Goal: Task Accomplishment & Management: Use online tool/utility

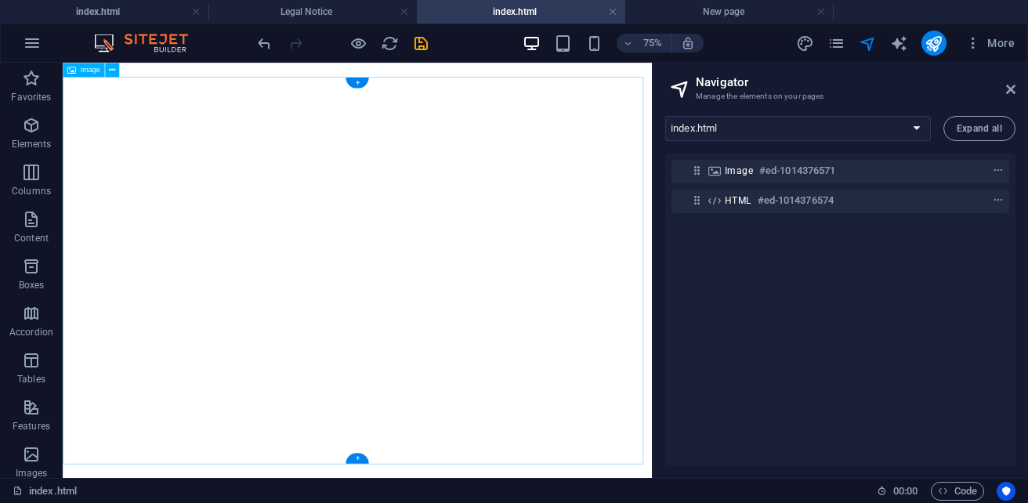
select select "18222021-en"
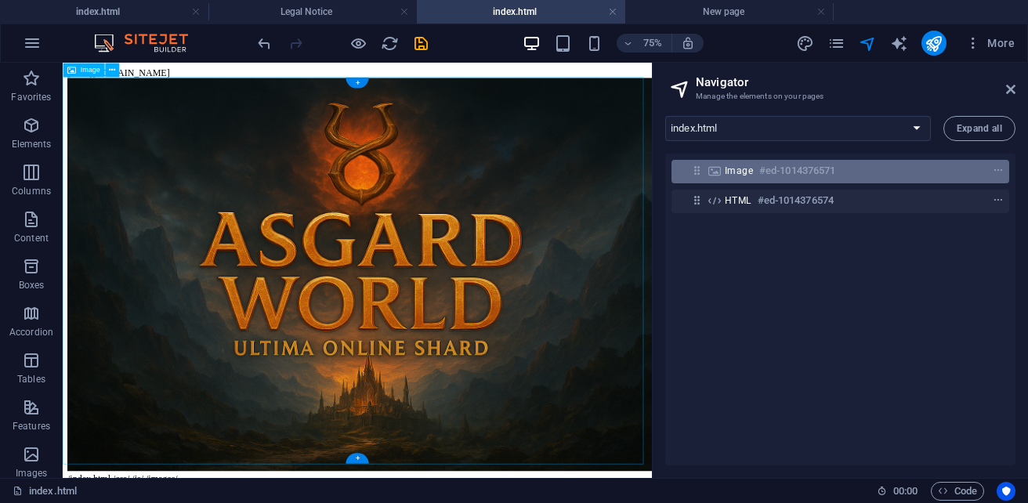
click at [751, 172] on span "Image" at bounding box center [739, 171] width 28 height 13
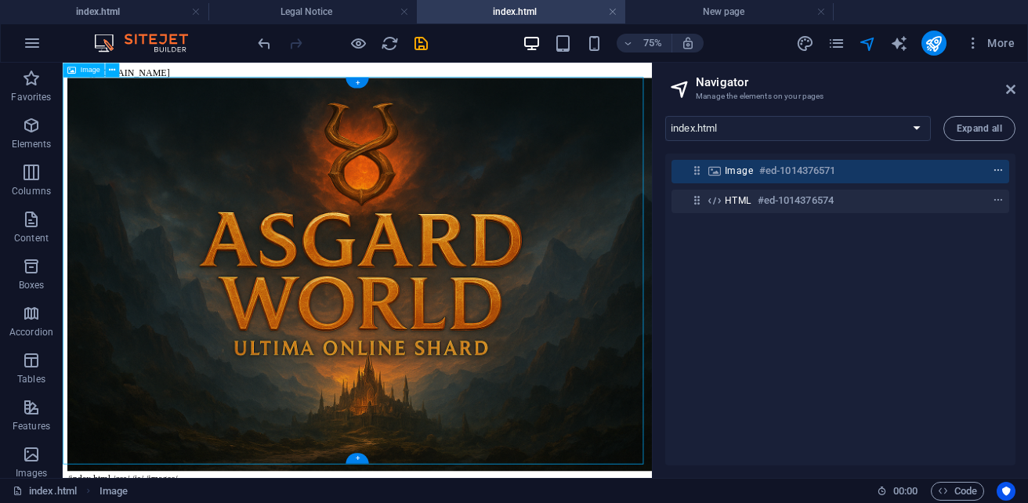
click at [994, 172] on icon "context-menu" at bounding box center [998, 170] width 11 height 11
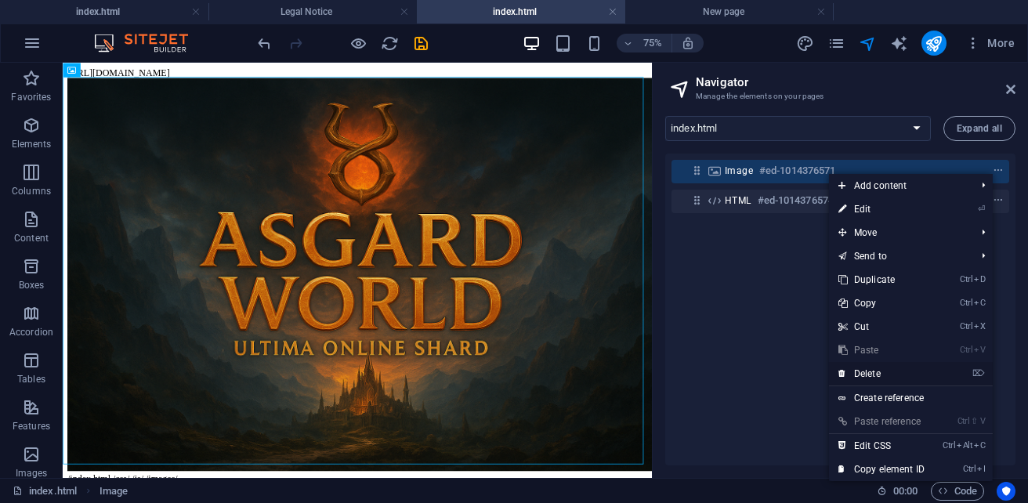
click at [873, 373] on link "⌦ Delete" at bounding box center [881, 374] width 105 height 24
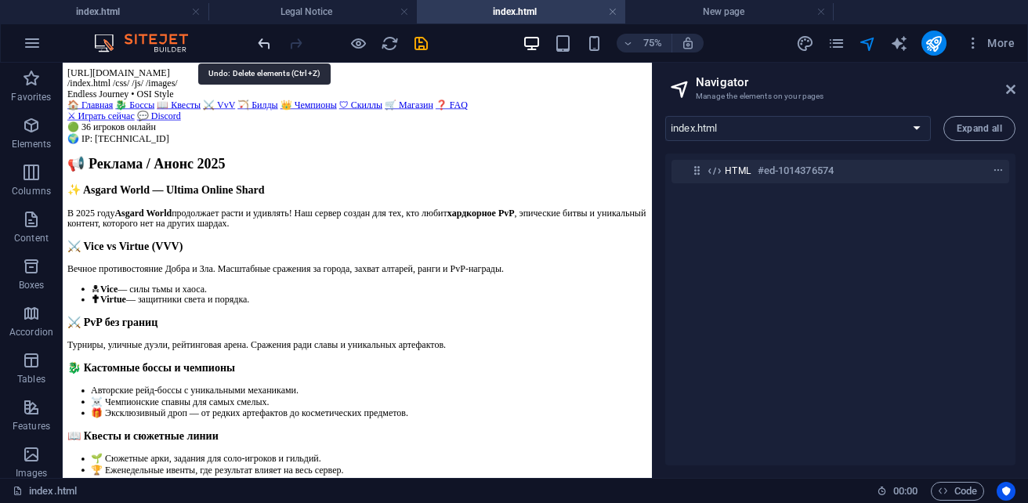
click at [266, 48] on icon "undo" at bounding box center [264, 43] width 18 height 18
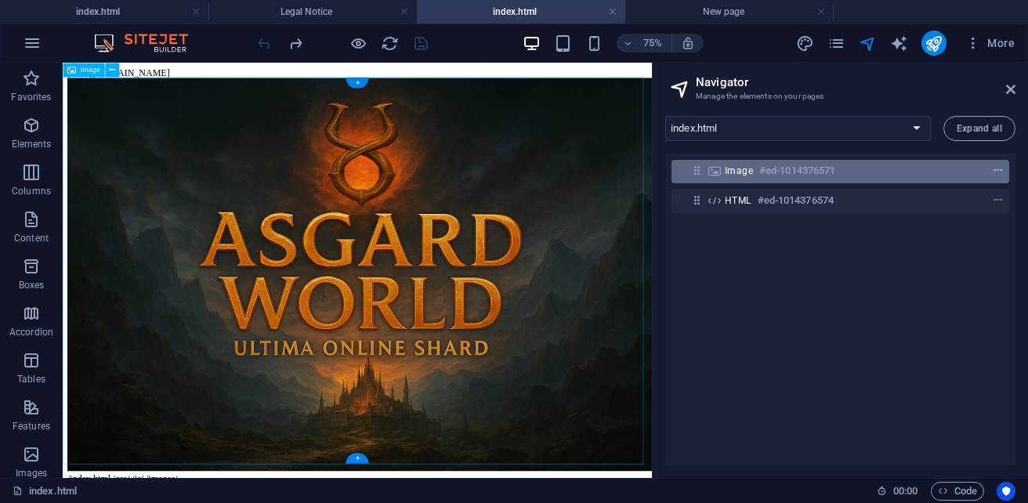
click at [993, 169] on icon "context-menu" at bounding box center [998, 170] width 11 height 11
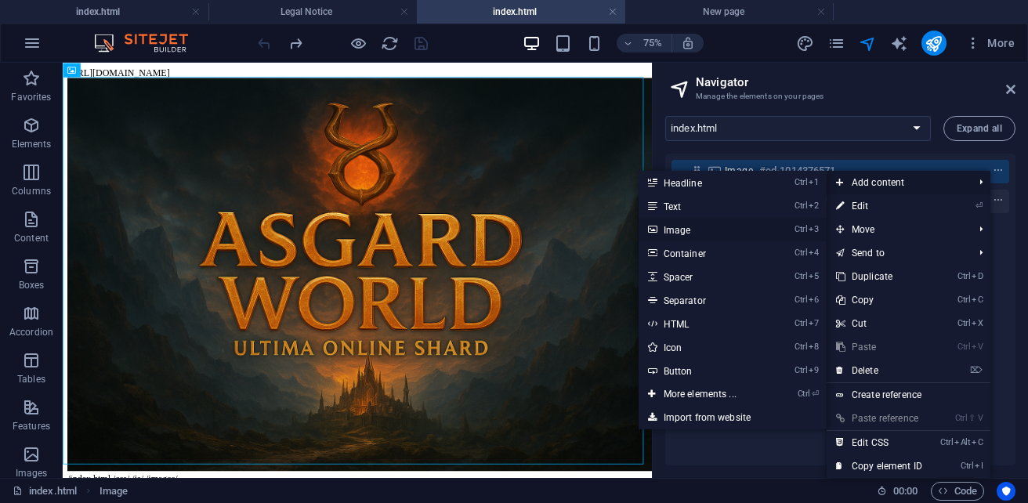
click at [674, 228] on link "Ctrl 3 Image" at bounding box center [702, 230] width 129 height 24
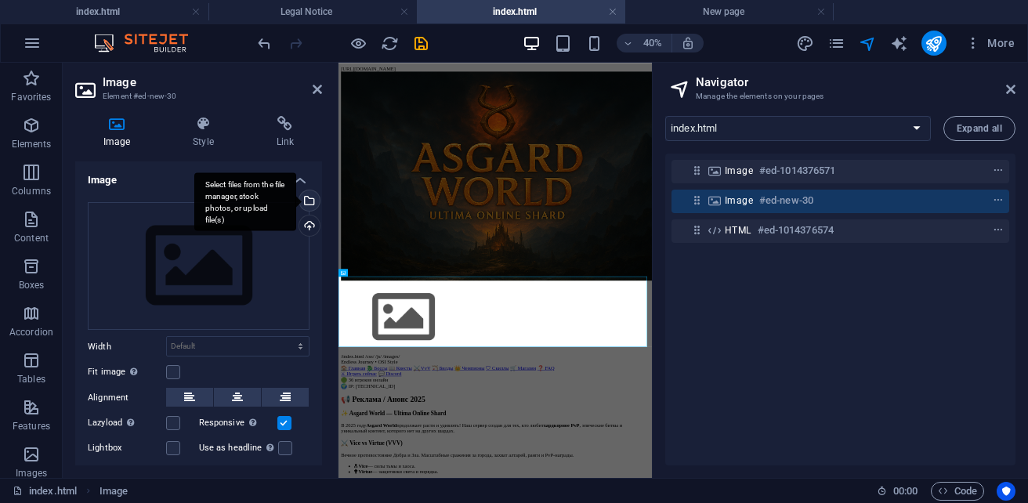
click at [306, 201] on div "Select files from the file manager, stock photos, or upload file(s)" at bounding box center [308, 202] width 24 height 24
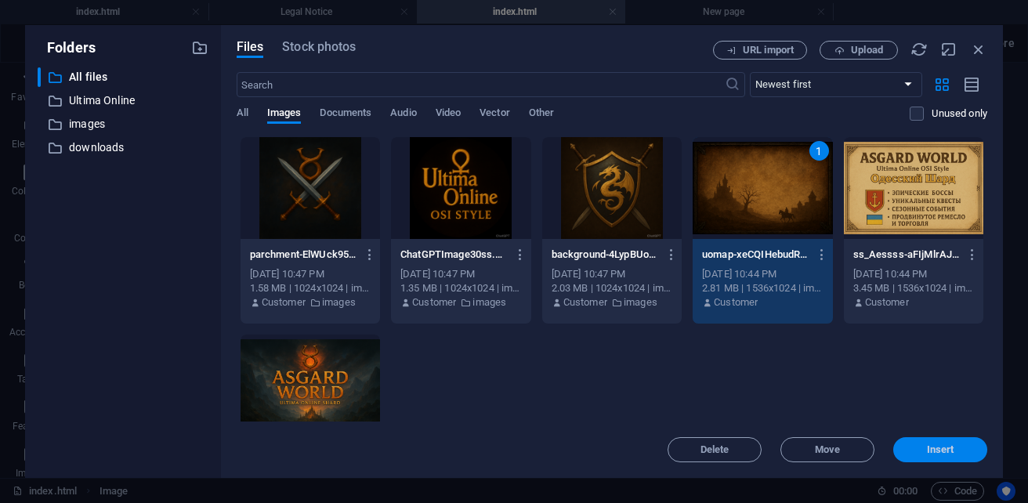
click at [924, 443] on button "Insert" at bounding box center [940, 449] width 94 height 25
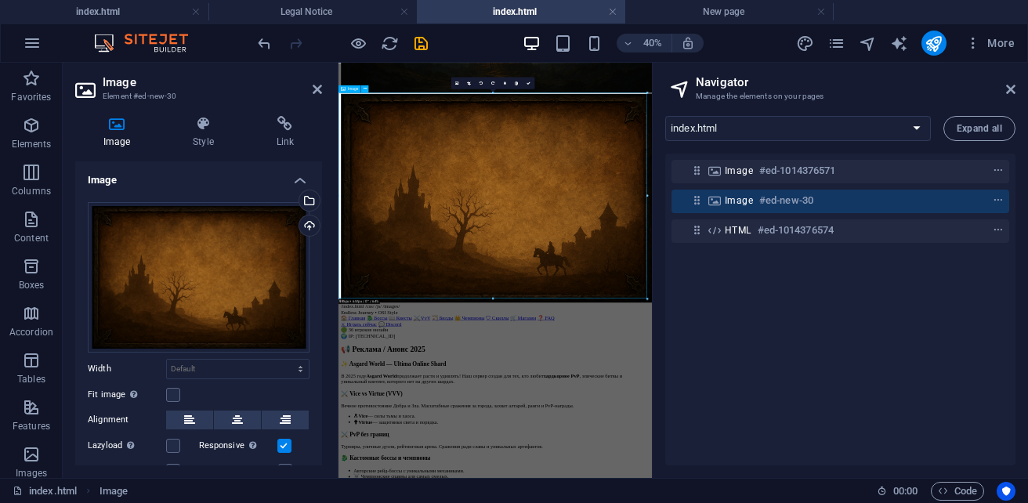
scroll to position [470, 0]
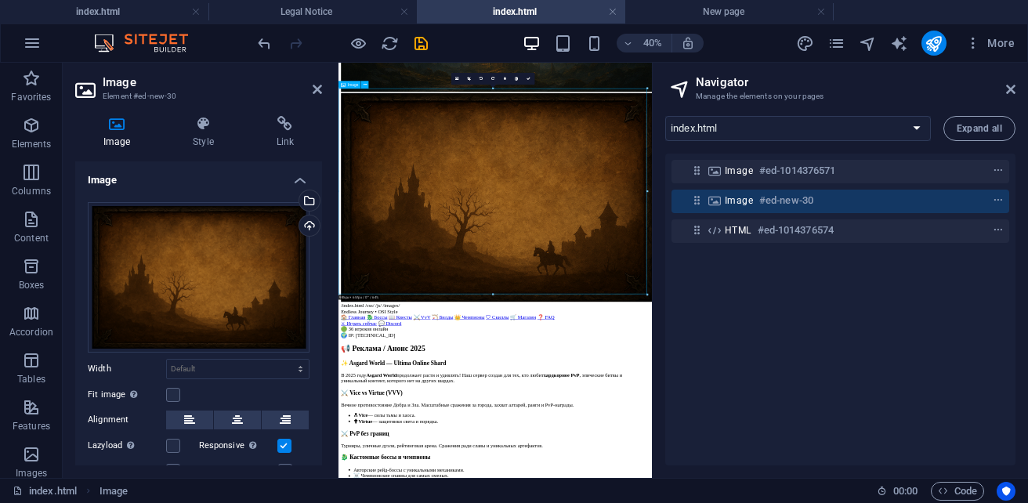
drag, startPoint x: 695, startPoint y: 401, endPoint x: 750, endPoint y: 370, distance: 63.2
click at [750, 370] on figure at bounding box center [730, 402] width 771 height 526
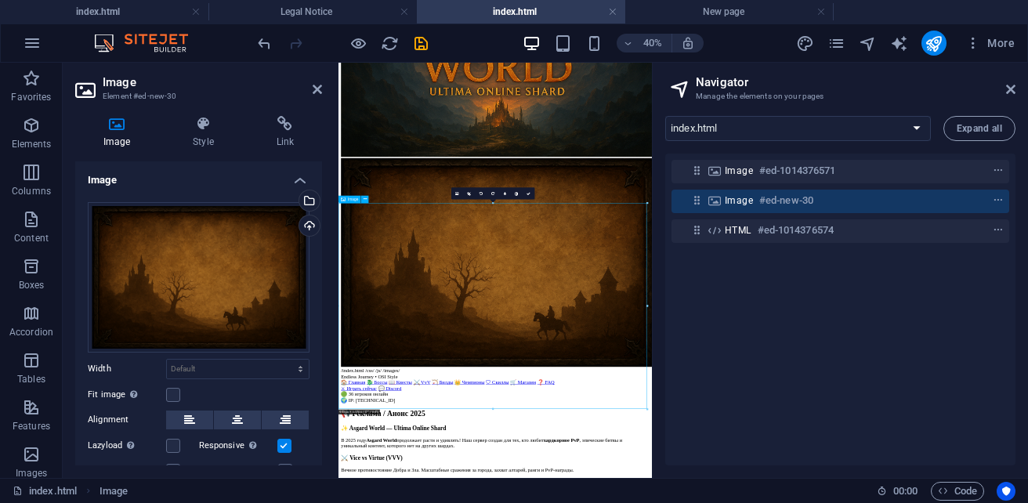
scroll to position [313, 0]
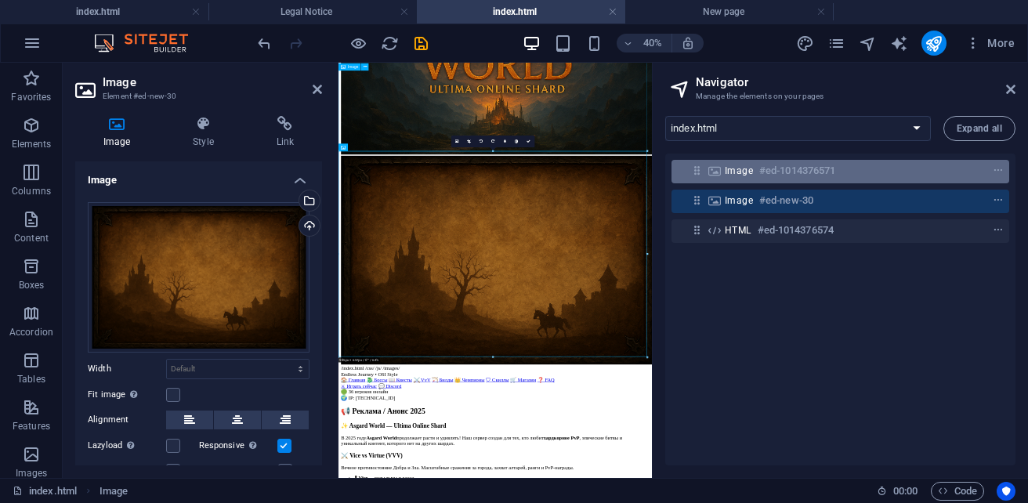
click at [794, 173] on h6 "#ed-1014376571" at bounding box center [797, 170] width 76 height 19
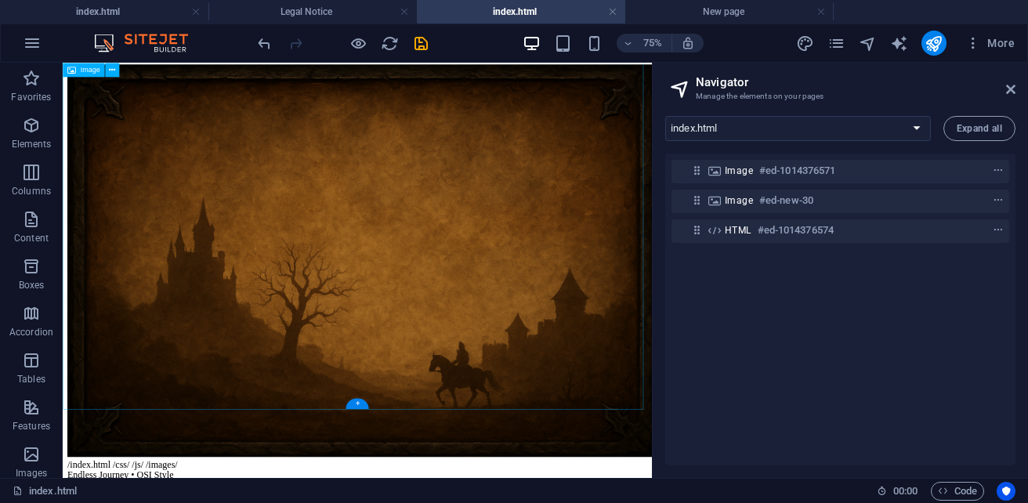
scroll to position [470, 0]
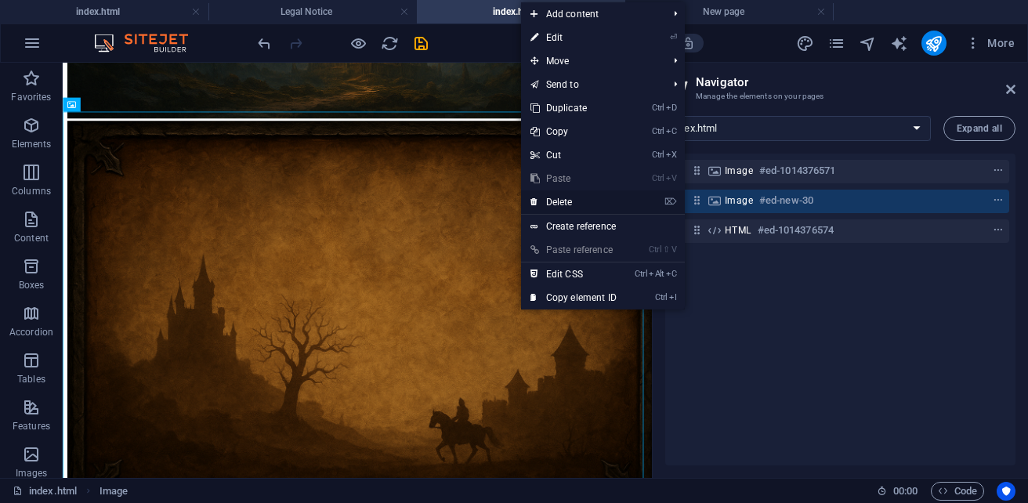
click at [575, 203] on link "⌦ Delete" at bounding box center [573, 202] width 105 height 24
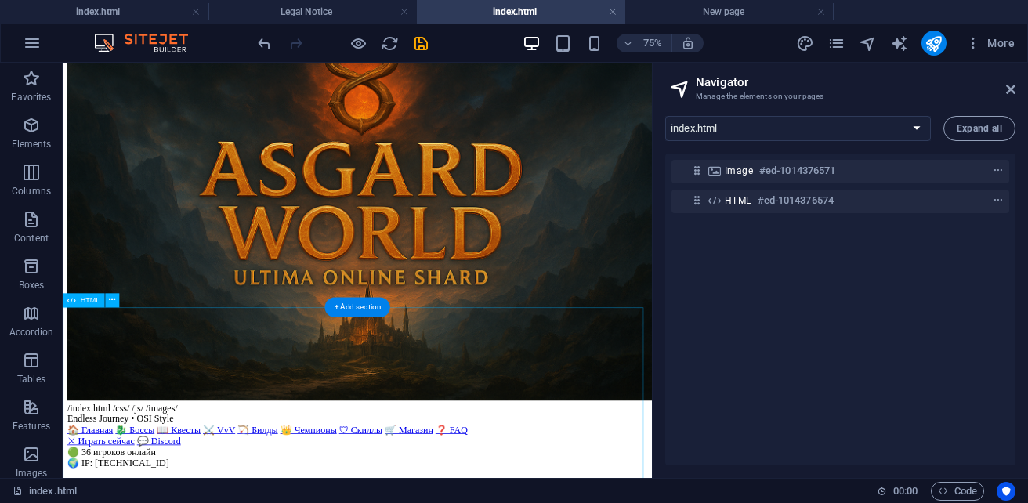
scroll to position [0, 0]
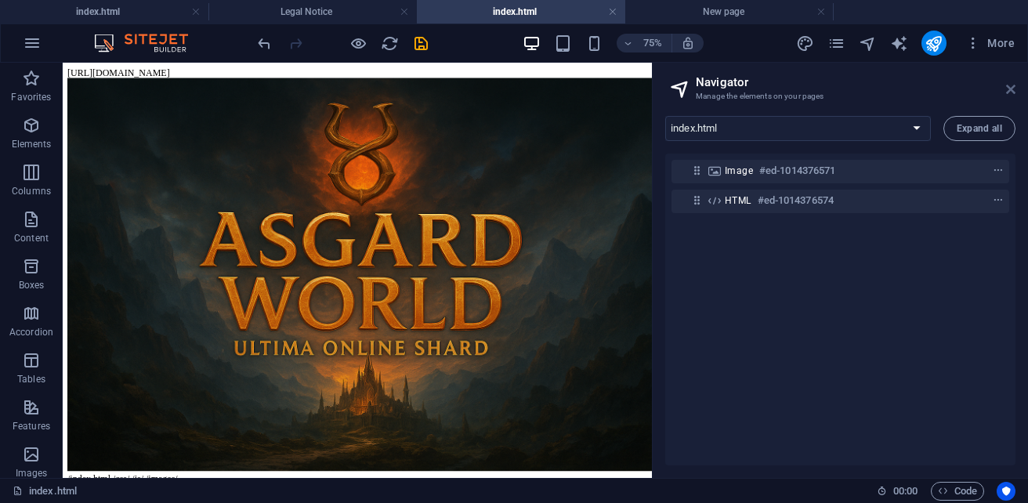
click at [1009, 89] on icon at bounding box center [1010, 89] width 9 height 13
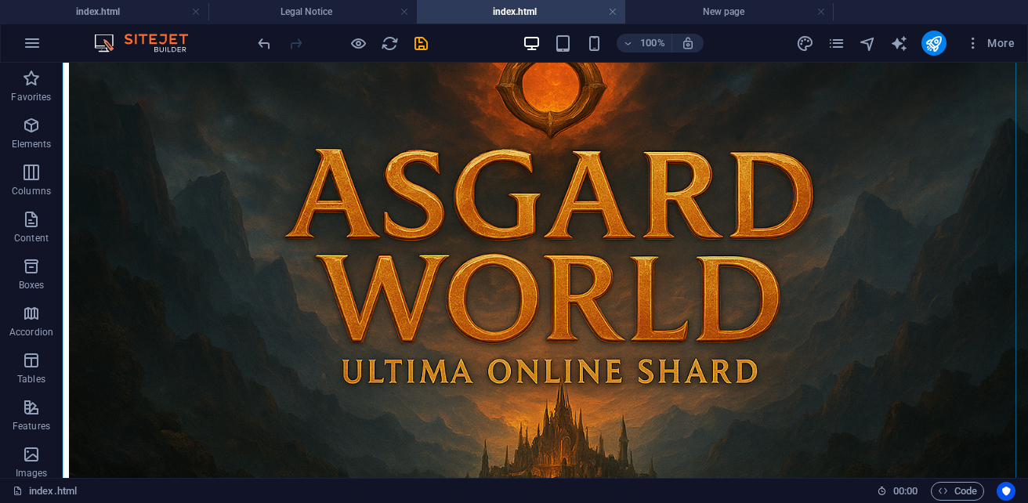
scroll to position [157, 0]
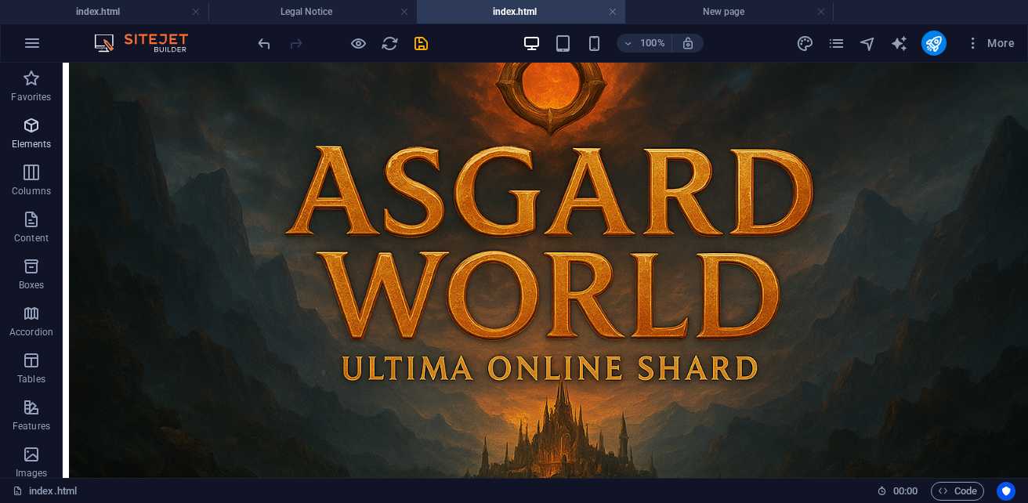
click at [31, 140] on p "Elements" at bounding box center [32, 144] width 40 height 13
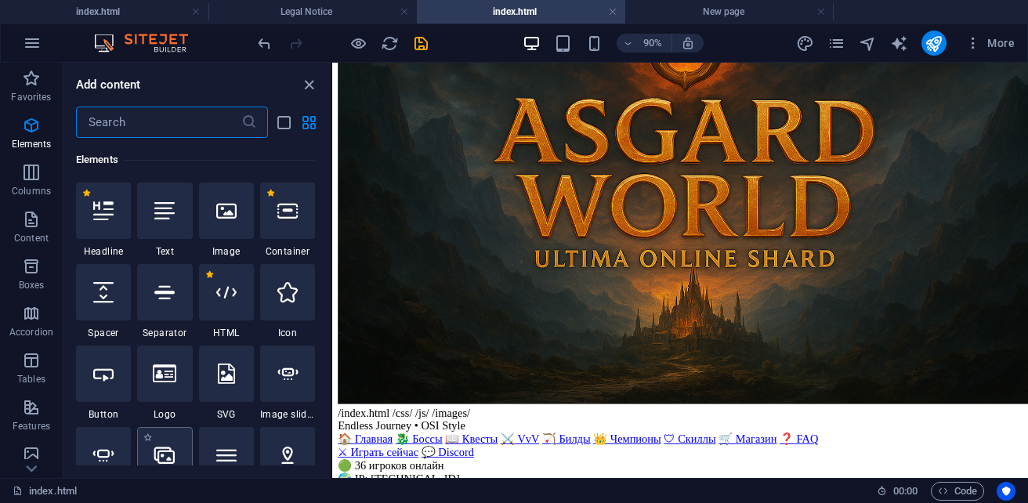
scroll to position [374, 0]
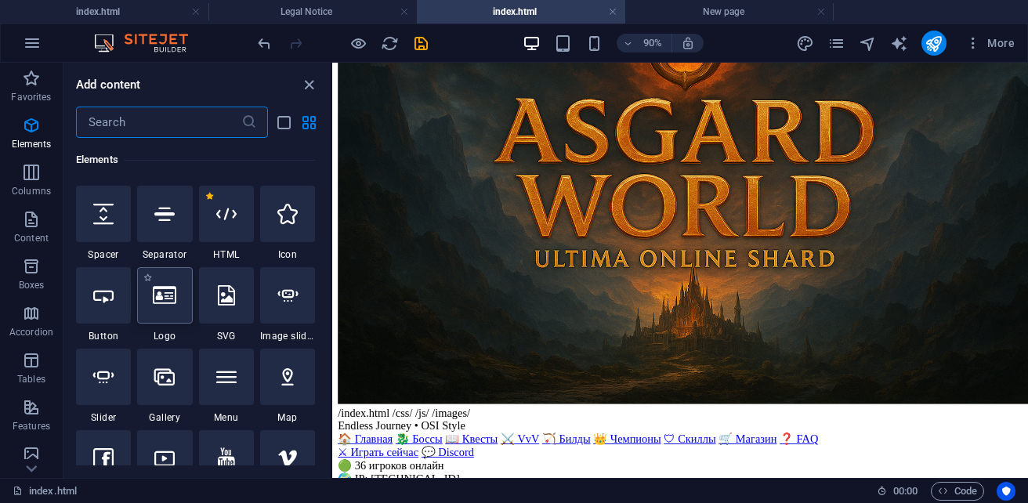
click at [174, 316] on div at bounding box center [164, 295] width 55 height 56
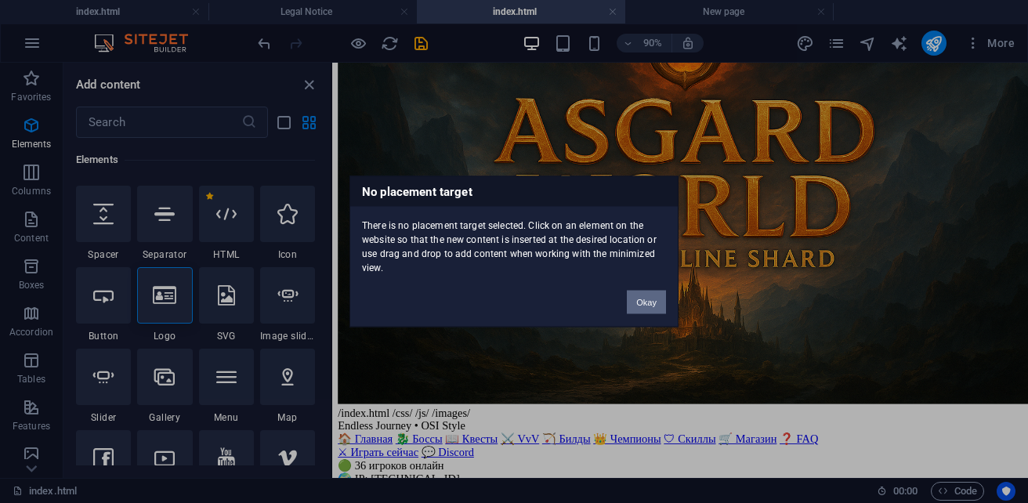
click at [641, 296] on button "Okay" at bounding box center [646, 303] width 39 height 24
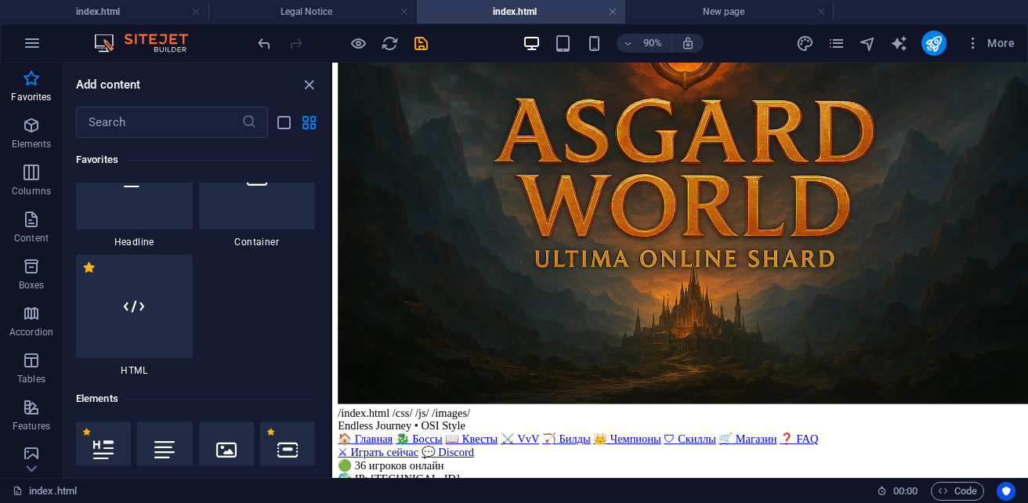
scroll to position [0, 0]
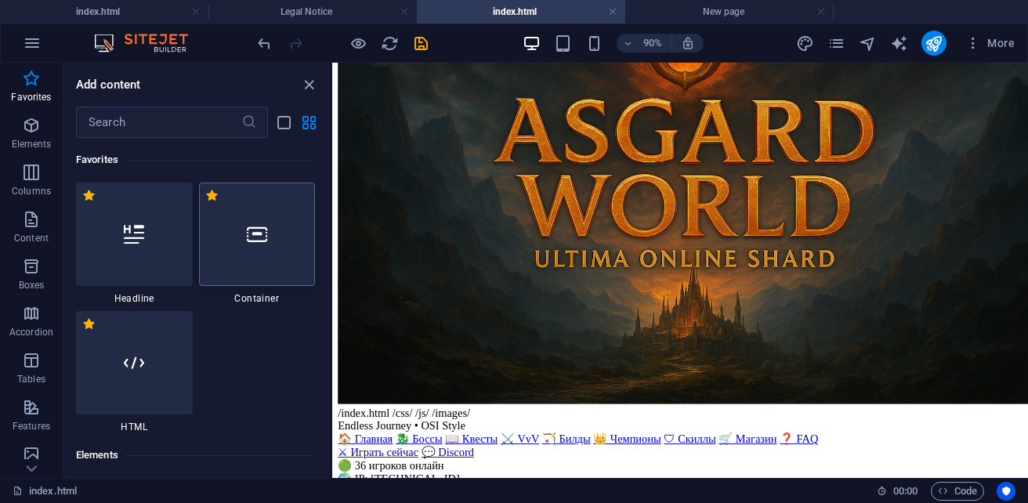
click at [257, 237] on icon at bounding box center [257, 234] width 20 height 20
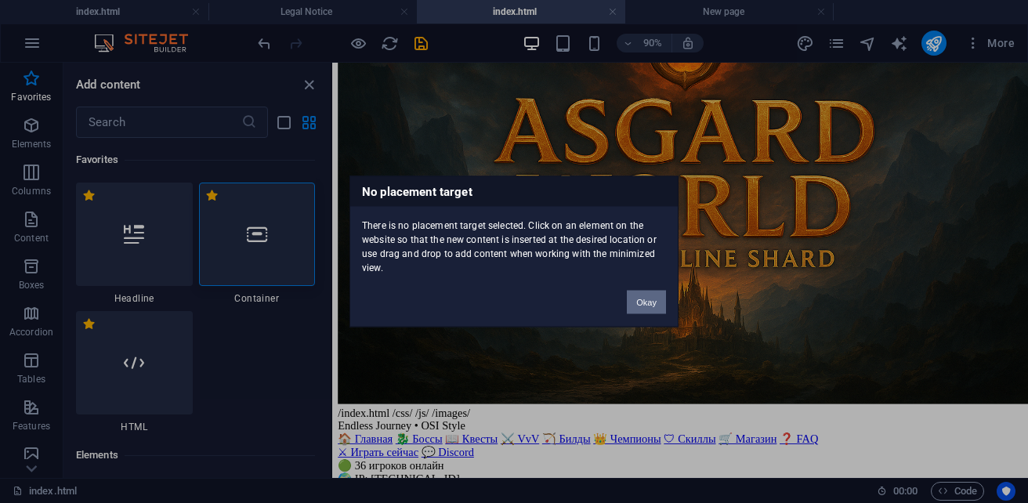
click at [646, 298] on button "Okay" at bounding box center [646, 303] width 39 height 24
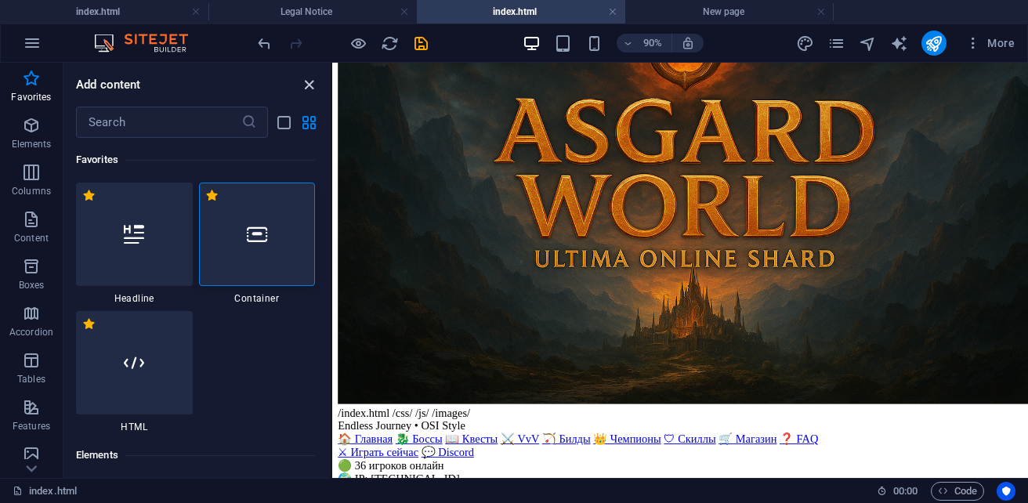
click at [312, 89] on icon "close panel" at bounding box center [309, 85] width 18 height 18
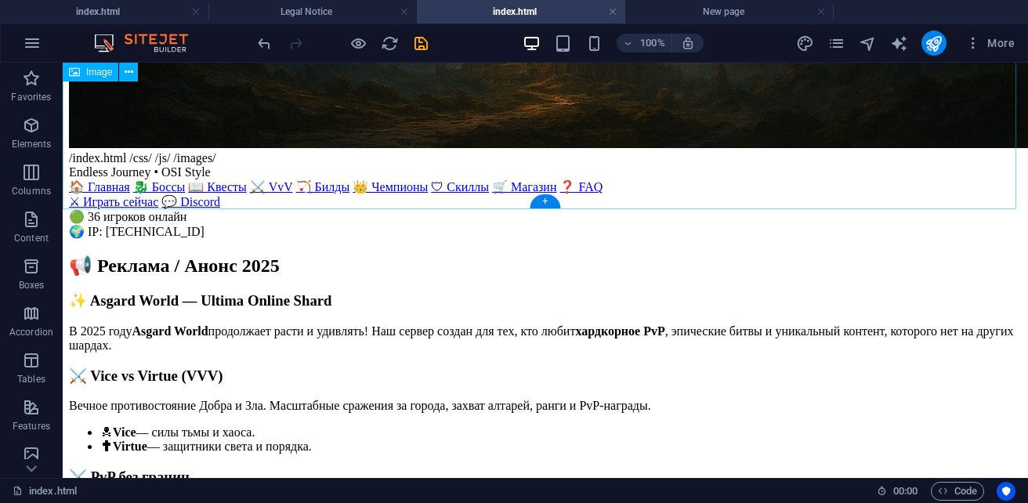
scroll to position [627, 0]
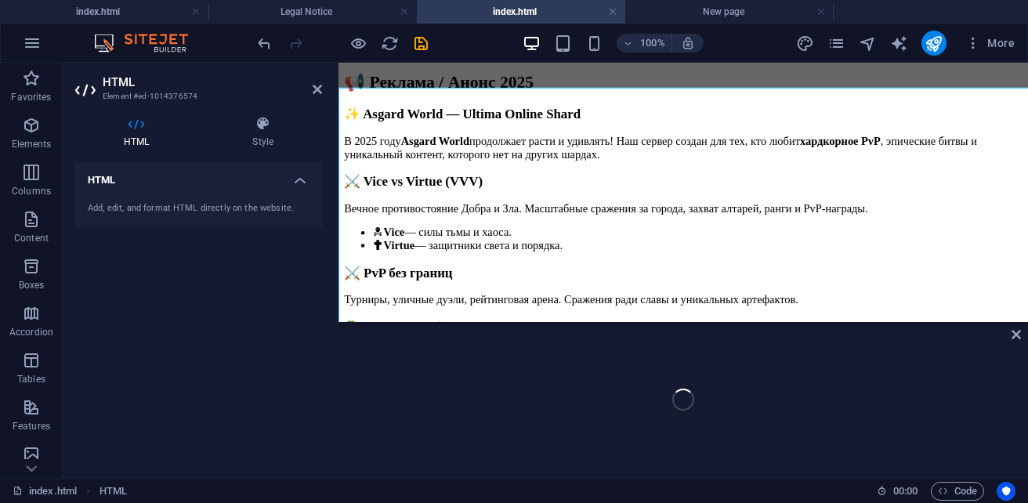
click at [207, 101] on h3 "Element #ed-1014376574" at bounding box center [197, 96] width 188 height 14
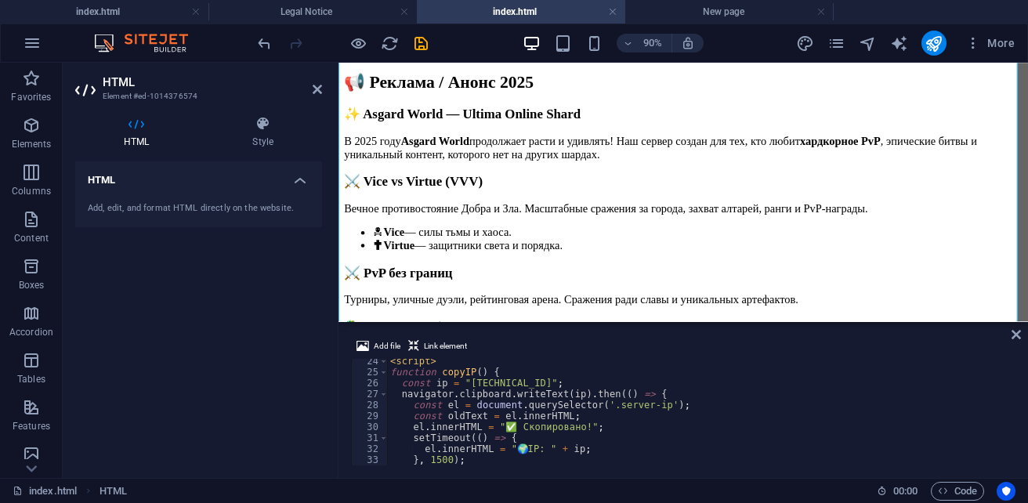
scroll to position [0, 0]
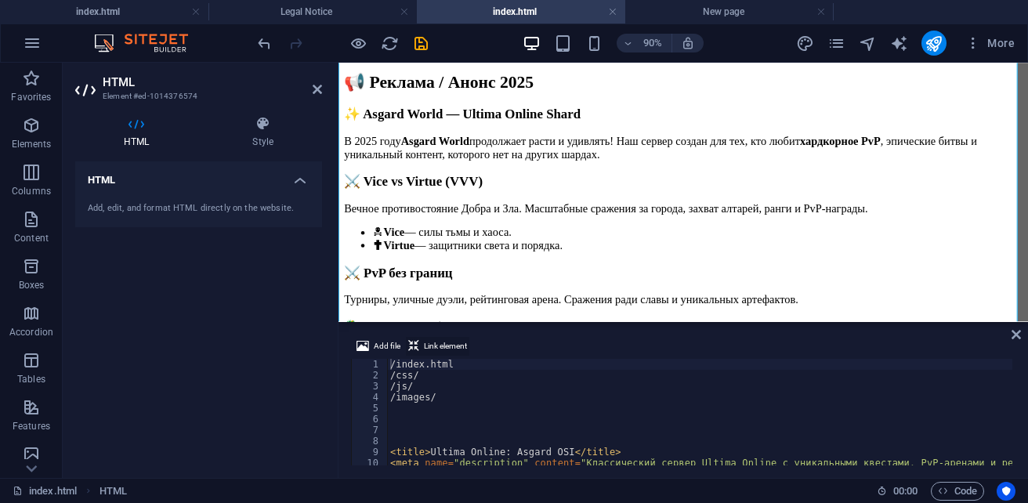
click at [435, 348] on span "Link element" at bounding box center [445, 346] width 43 height 19
click at [251, 128] on icon at bounding box center [263, 124] width 118 height 16
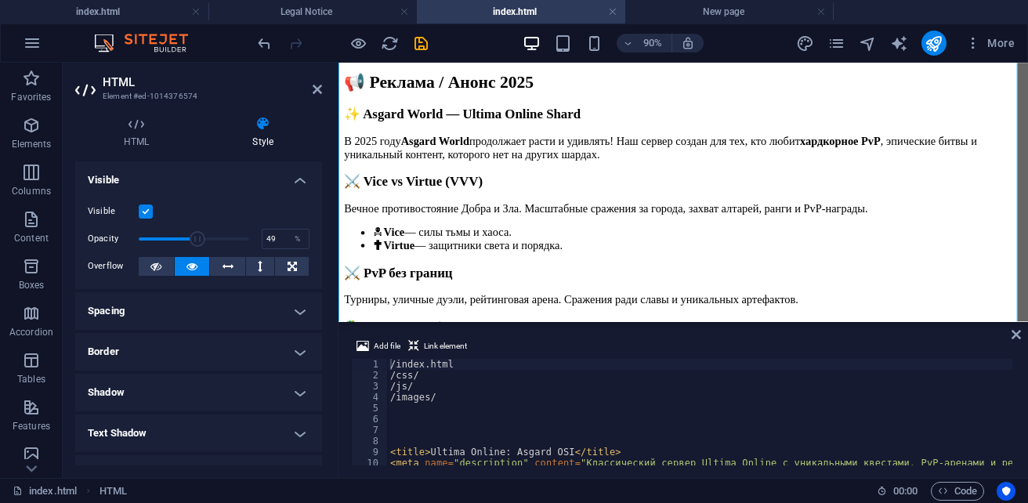
drag, startPoint x: 211, startPoint y: 237, endPoint x: 190, endPoint y: 240, distance: 20.5
click at [190, 240] on span at bounding box center [194, 239] width 110 height 24
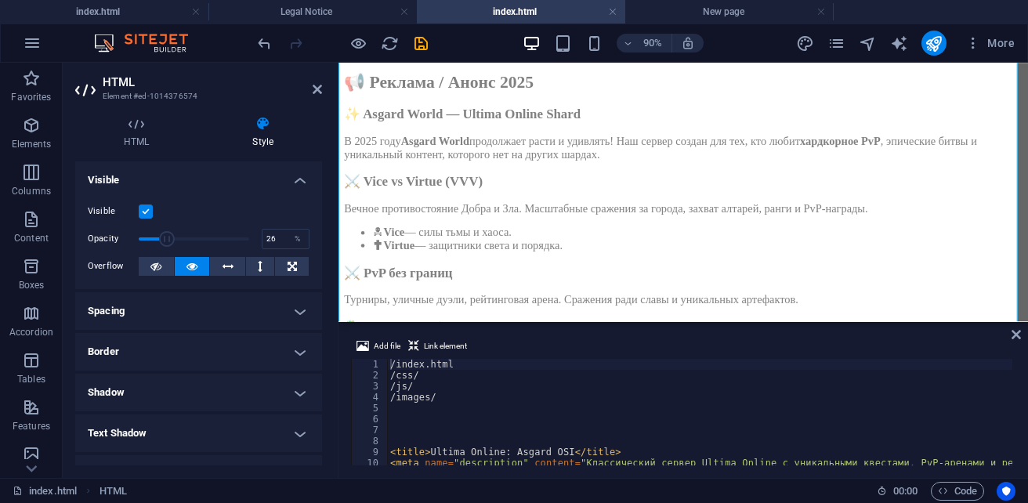
click at [166, 240] on span at bounding box center [194, 239] width 110 height 24
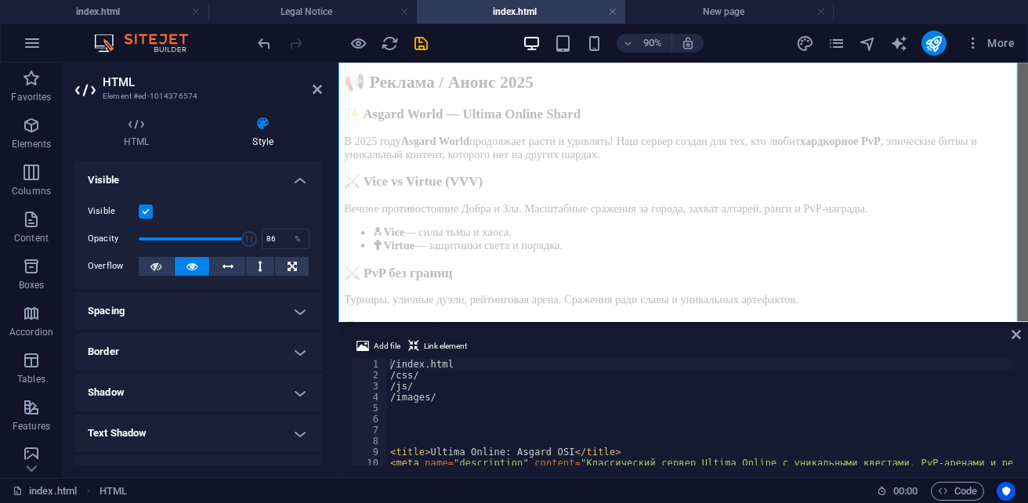
type input "100"
drag, startPoint x: 251, startPoint y: 243, endPoint x: 262, endPoint y: 243, distance: 11.0
click at [262, 243] on div "Opacity 100 %" at bounding box center [199, 239] width 222 height 24
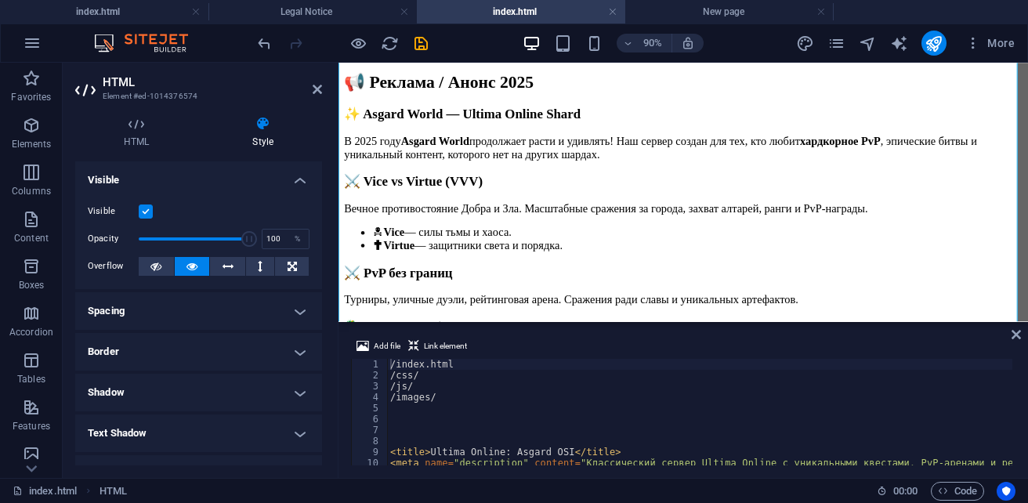
click at [234, 307] on h4 "Spacing" at bounding box center [198, 311] width 247 height 38
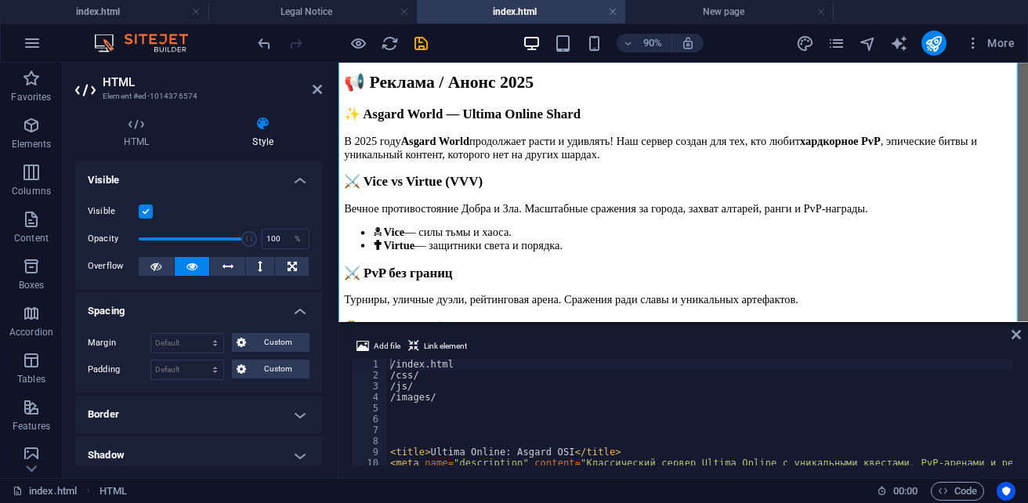
click at [234, 307] on h4 "Spacing" at bounding box center [198, 306] width 247 height 28
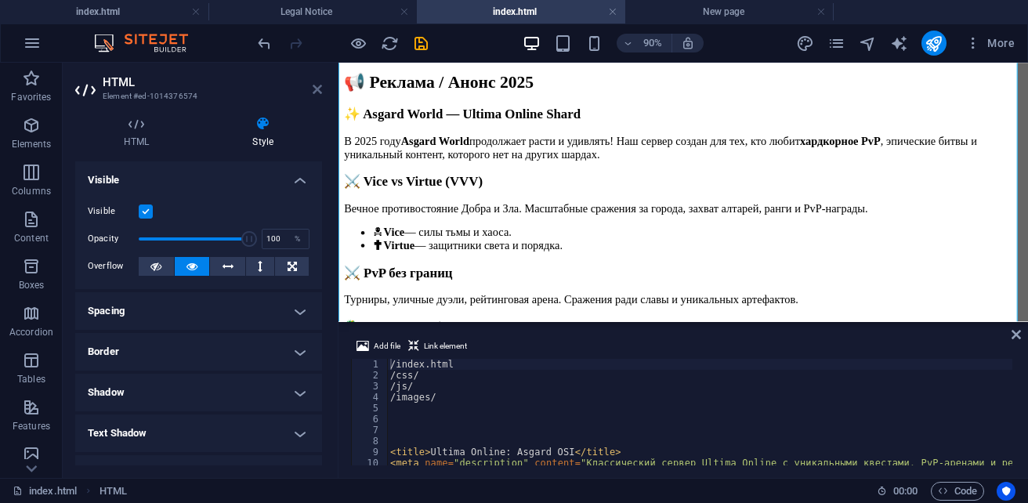
click at [313, 94] on icon at bounding box center [317, 89] width 9 height 13
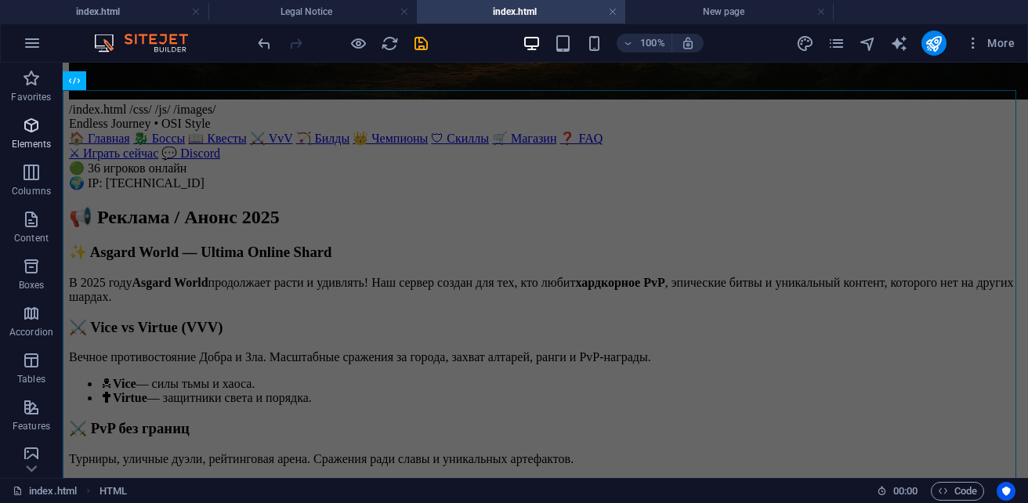
click at [34, 128] on icon "button" at bounding box center [31, 125] width 19 height 19
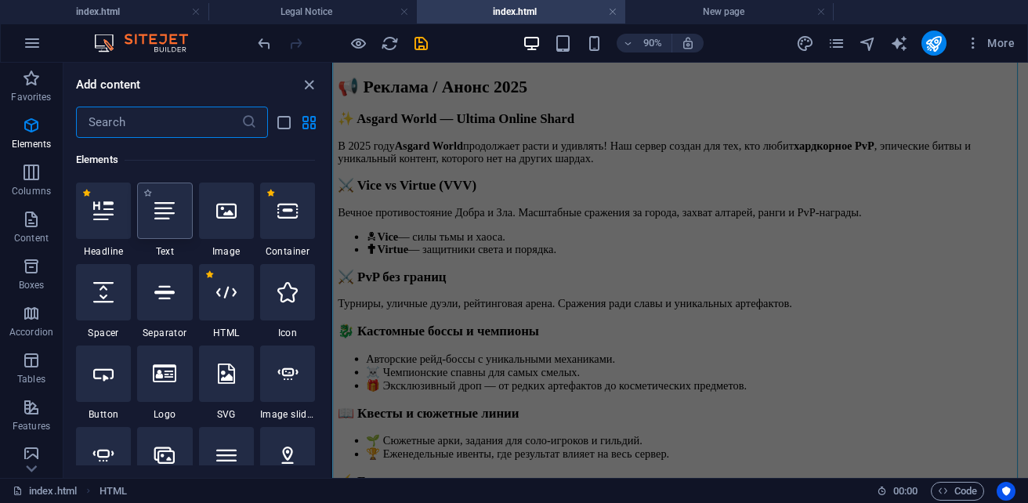
scroll to position [295, 0]
click at [165, 228] on div at bounding box center [164, 211] width 55 height 56
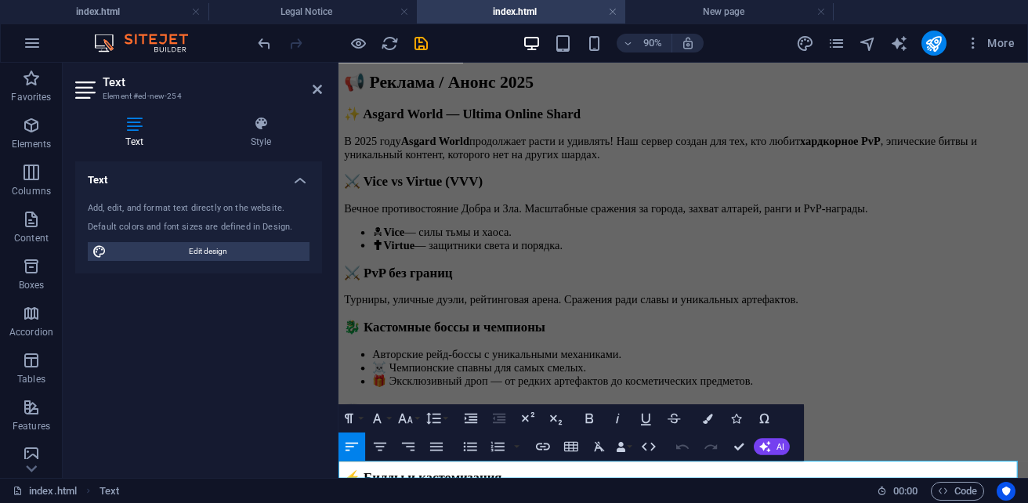
scroll to position [1719, 0]
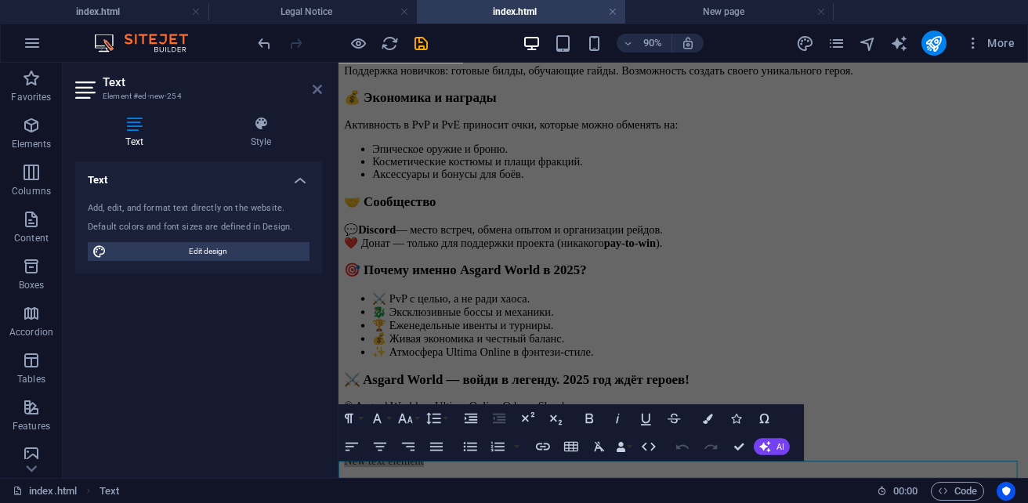
click at [316, 85] on icon at bounding box center [317, 89] width 9 height 13
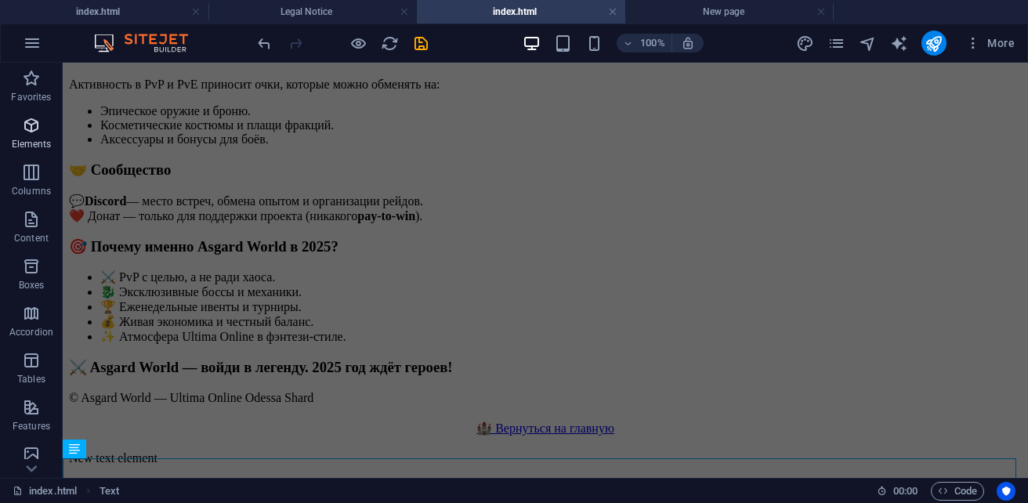
click at [47, 139] on p "Elements" at bounding box center [32, 144] width 40 height 13
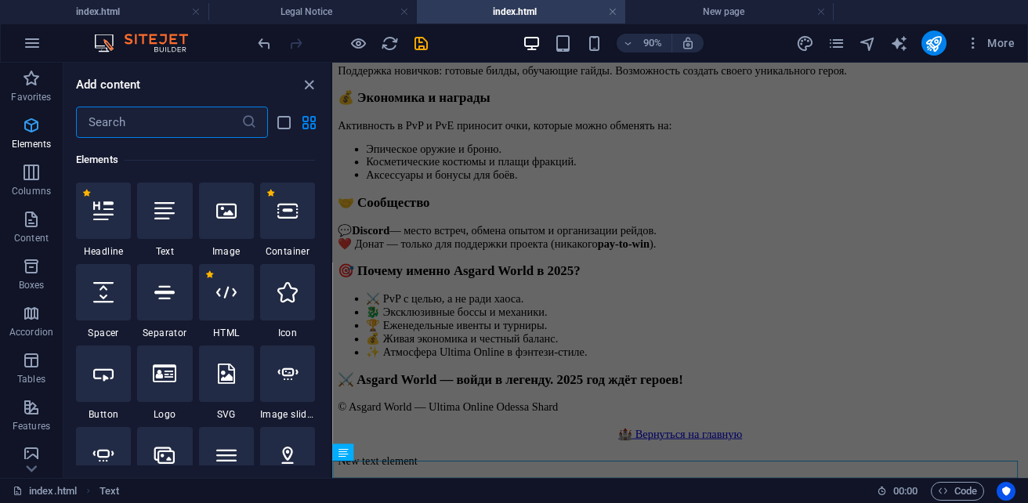
scroll to position [295, 0]
click at [114, 216] on div at bounding box center [103, 211] width 55 height 56
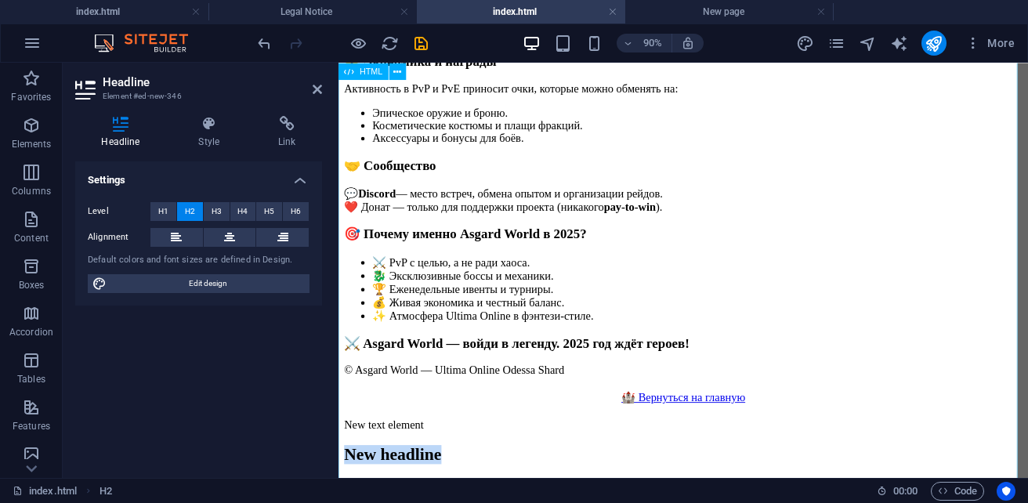
scroll to position [1756, 0]
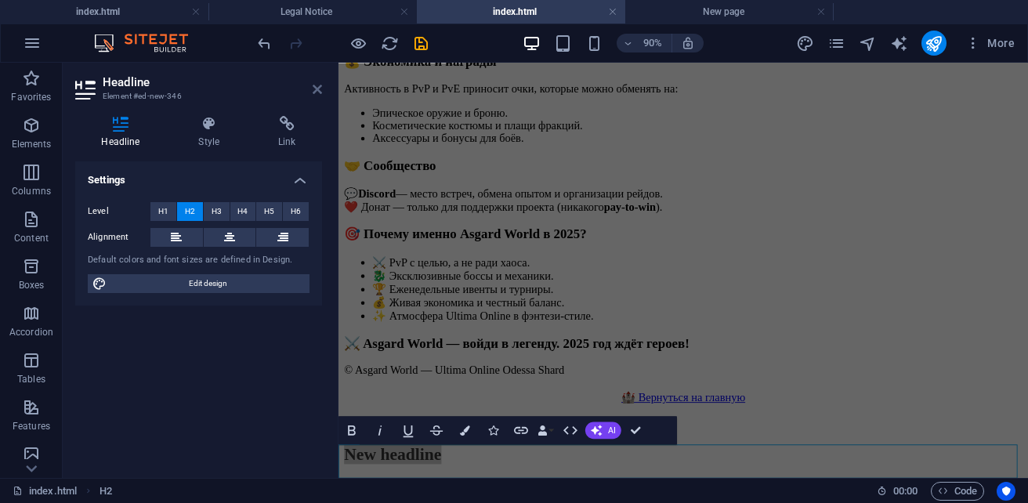
click at [317, 88] on icon at bounding box center [317, 89] width 9 height 13
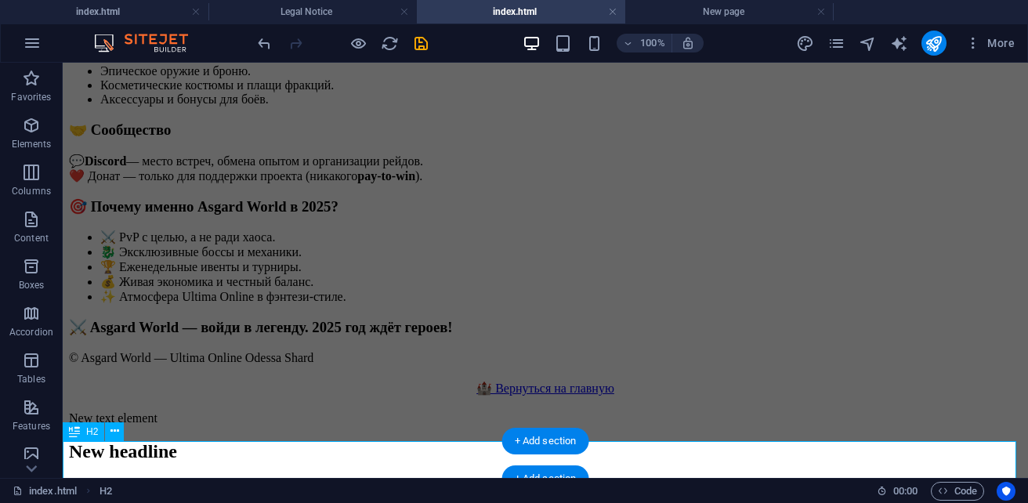
click at [252, 459] on div "New headline" at bounding box center [545, 451] width 953 height 21
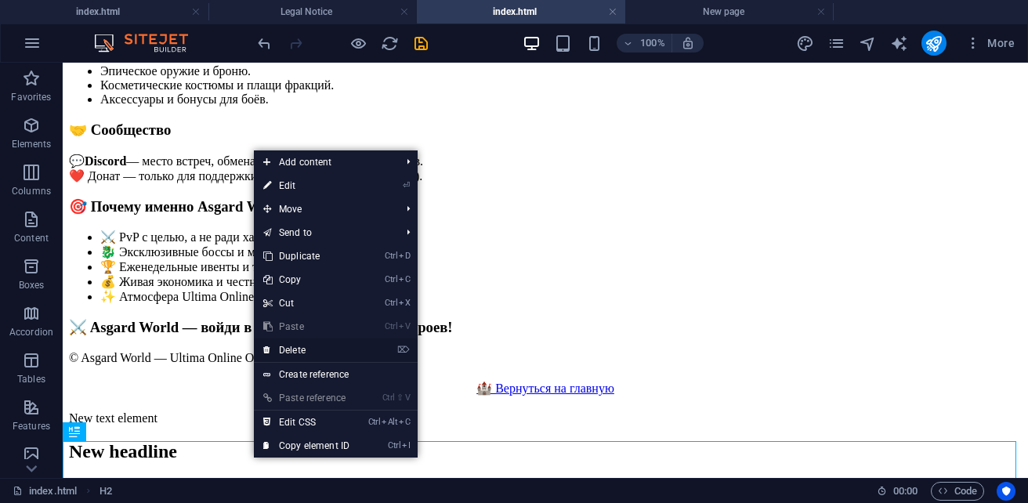
click at [301, 349] on link "⌦ Delete" at bounding box center [306, 350] width 105 height 24
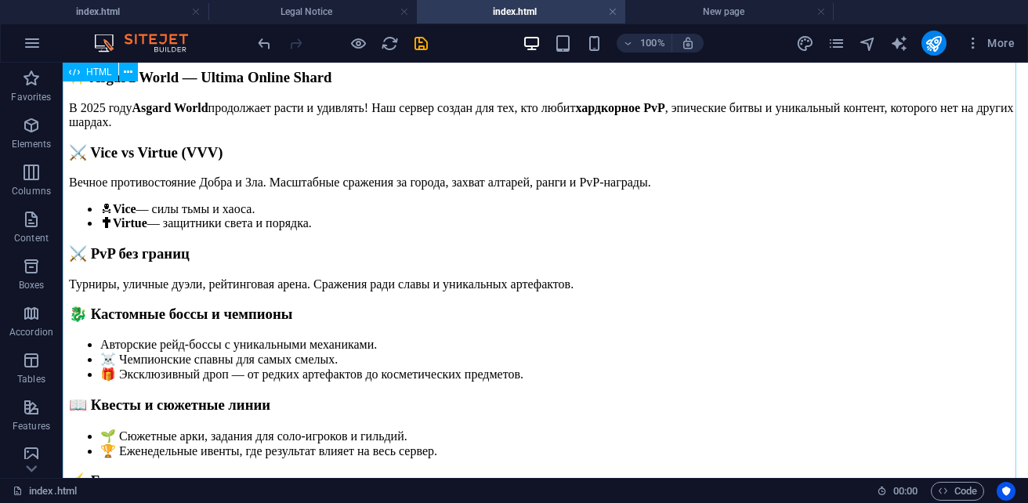
scroll to position [410, 0]
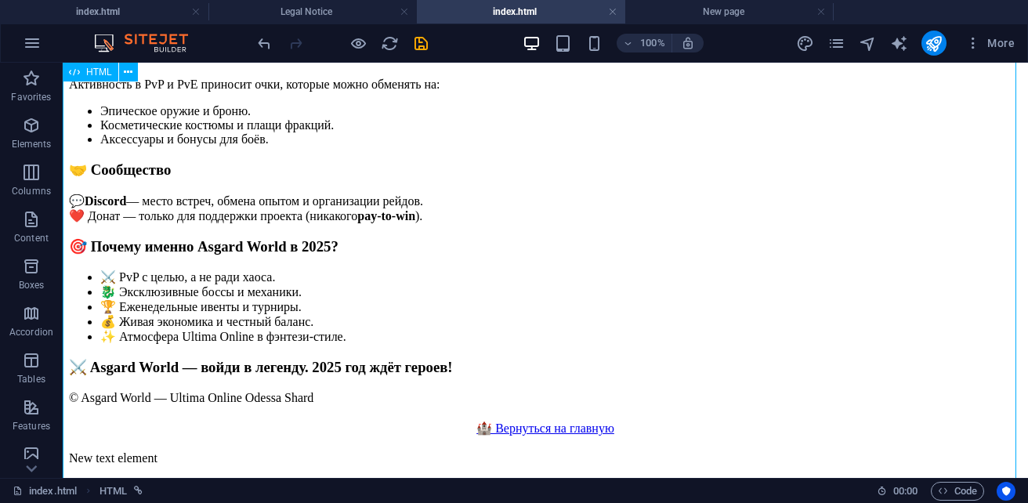
scroll to position [1898, 0]
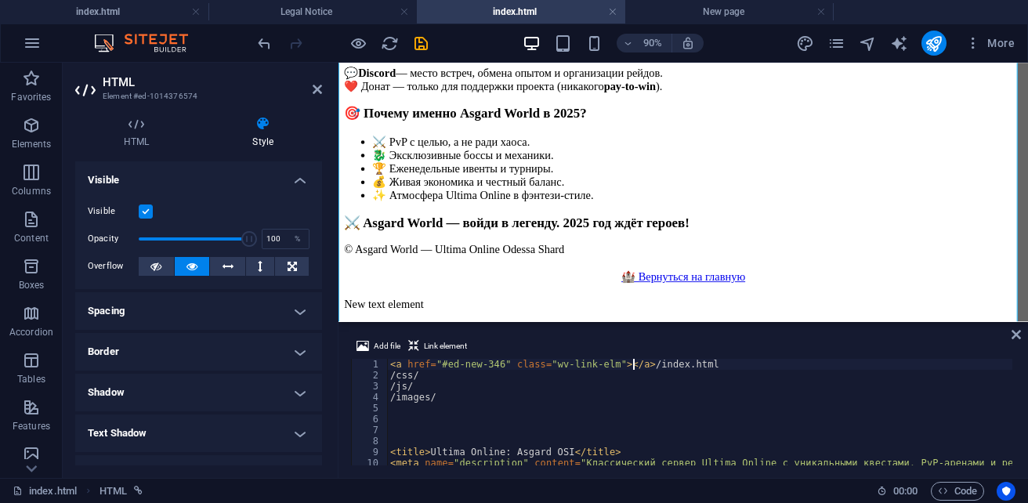
scroll to position [0, 0]
drag, startPoint x: 1018, startPoint y: 336, endPoint x: 953, endPoint y: 273, distance: 89.7
click at [1018, 336] on icon at bounding box center [1015, 334] width 9 height 13
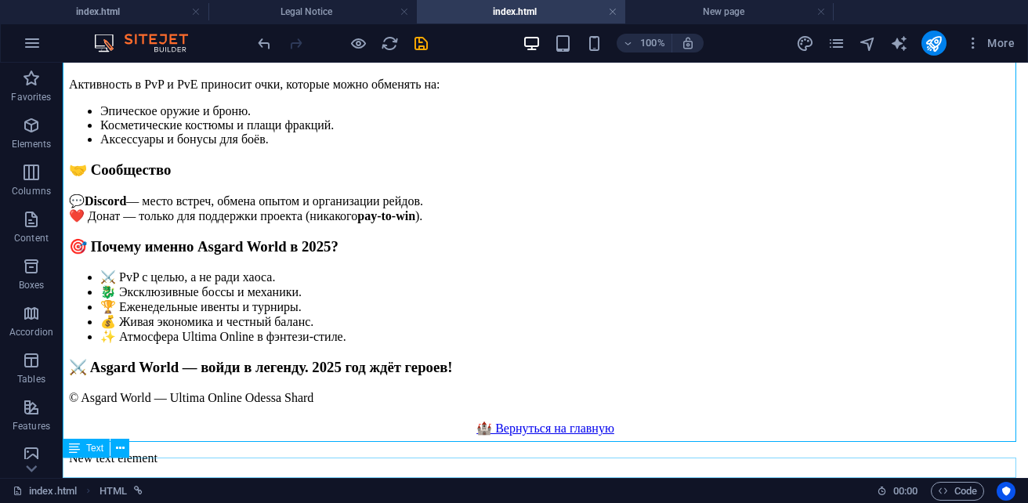
click at [402, 465] on div "New text element" at bounding box center [545, 458] width 953 height 14
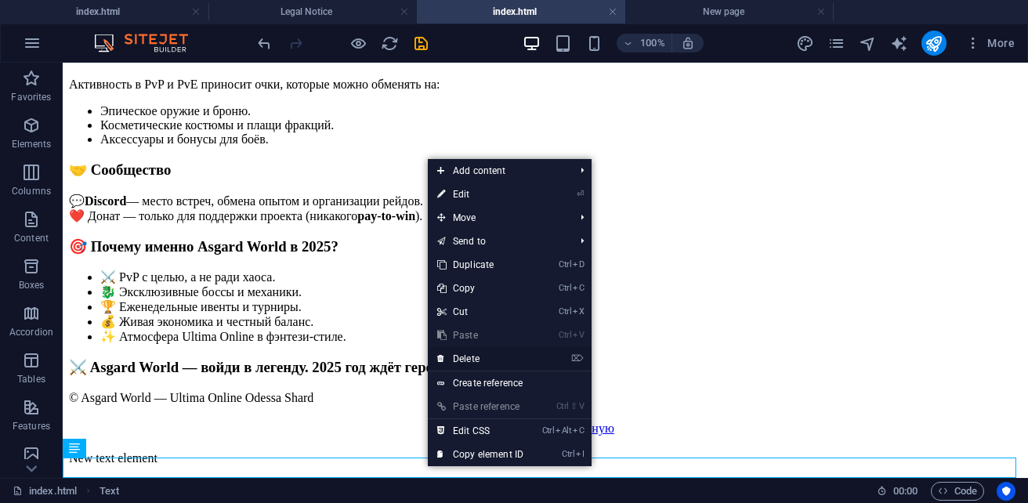
click at [492, 361] on link "⌦ Delete" at bounding box center [480, 359] width 105 height 24
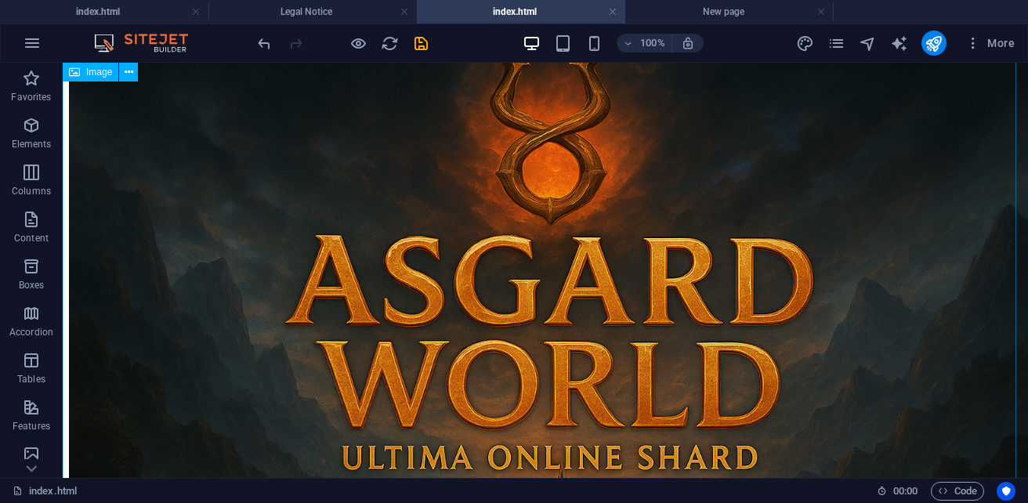
scroll to position [0, 0]
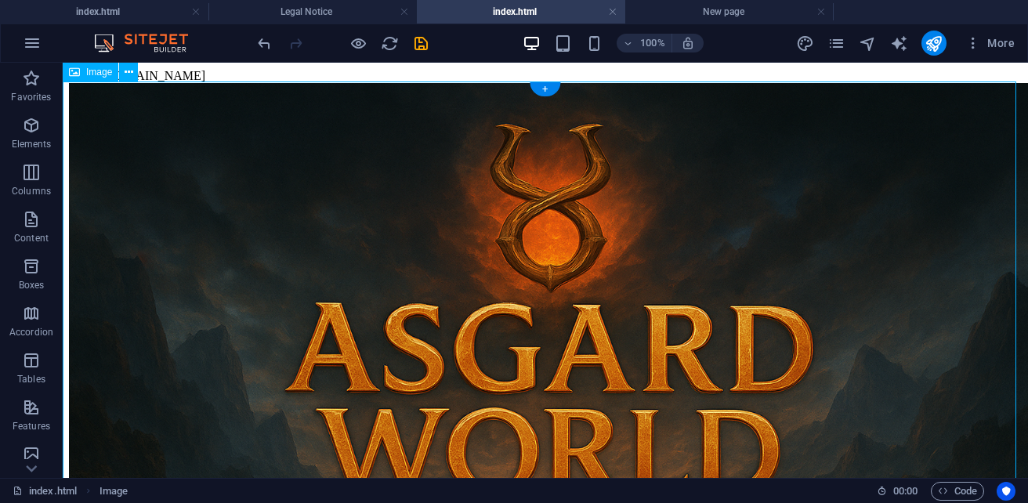
drag, startPoint x: 507, startPoint y: 82, endPoint x: 510, endPoint y: 143, distance: 60.4
click at [510, 143] on figure at bounding box center [545, 406] width 953 height 646
drag, startPoint x: 508, startPoint y: 112, endPoint x: 518, endPoint y: 280, distance: 168.7
click at [518, 280] on figure at bounding box center [545, 406] width 953 height 646
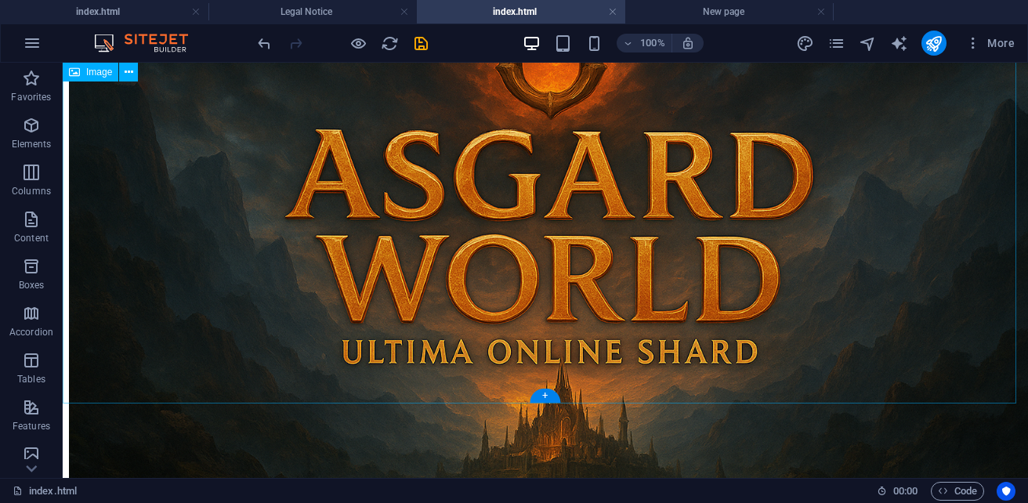
scroll to position [78, 0]
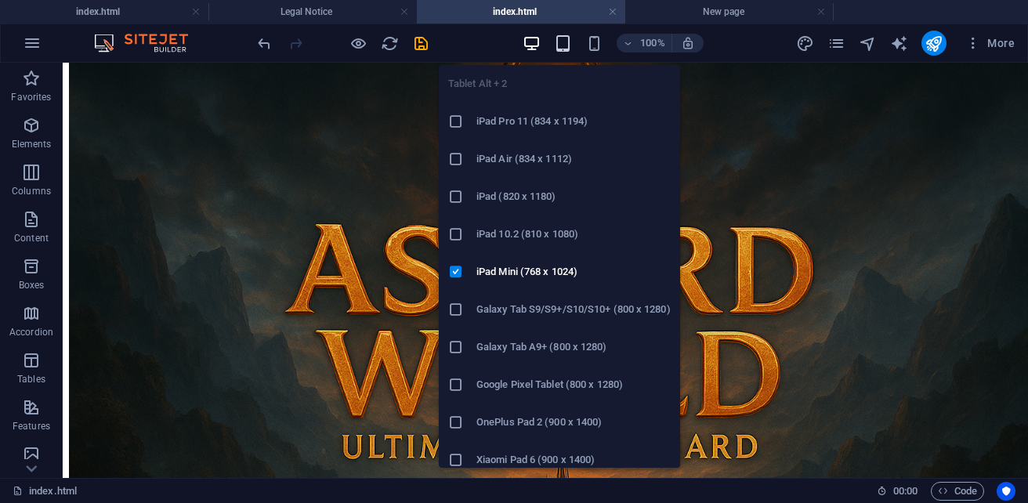
click at [561, 50] on icon "button" at bounding box center [563, 43] width 18 height 18
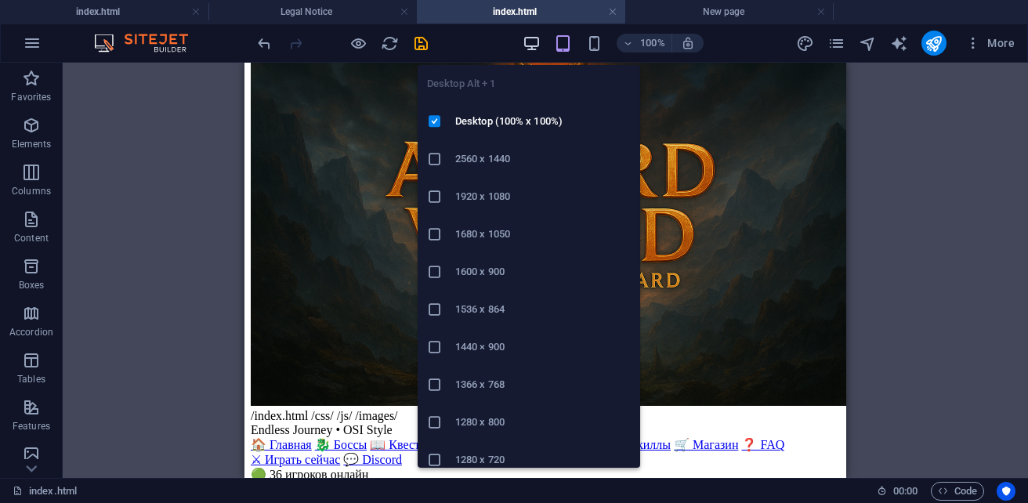
click at [535, 45] on icon "button" at bounding box center [532, 43] width 18 height 18
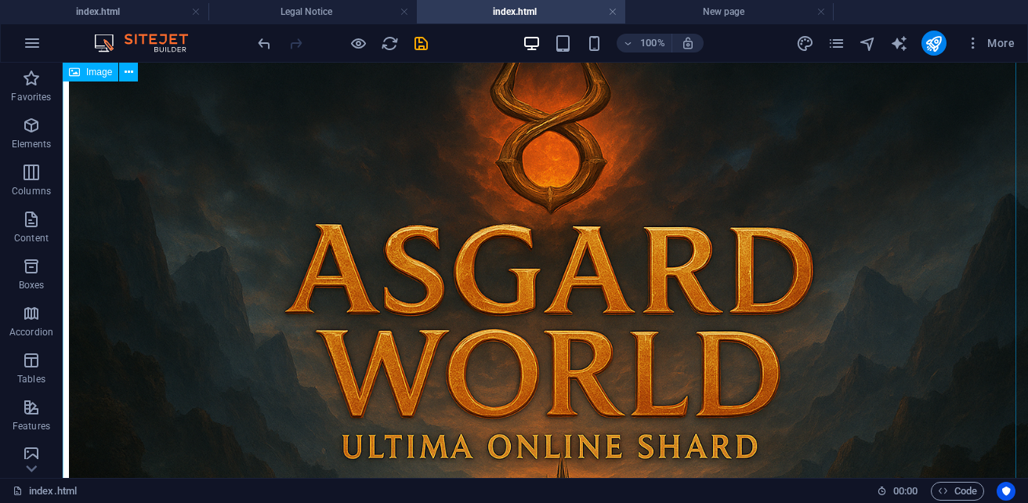
click at [598, 331] on figure at bounding box center [545, 328] width 953 height 646
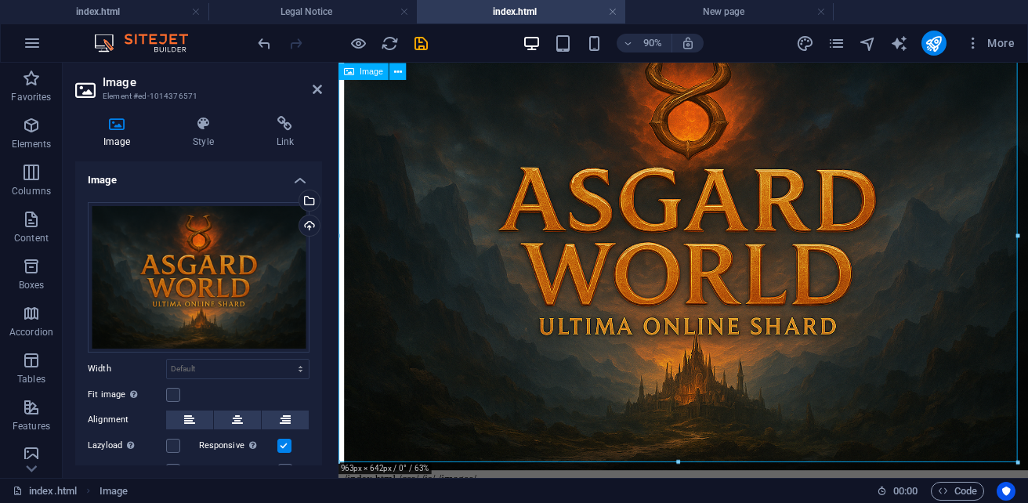
click at [724, 268] on figure at bounding box center [722, 262] width 754 height 514
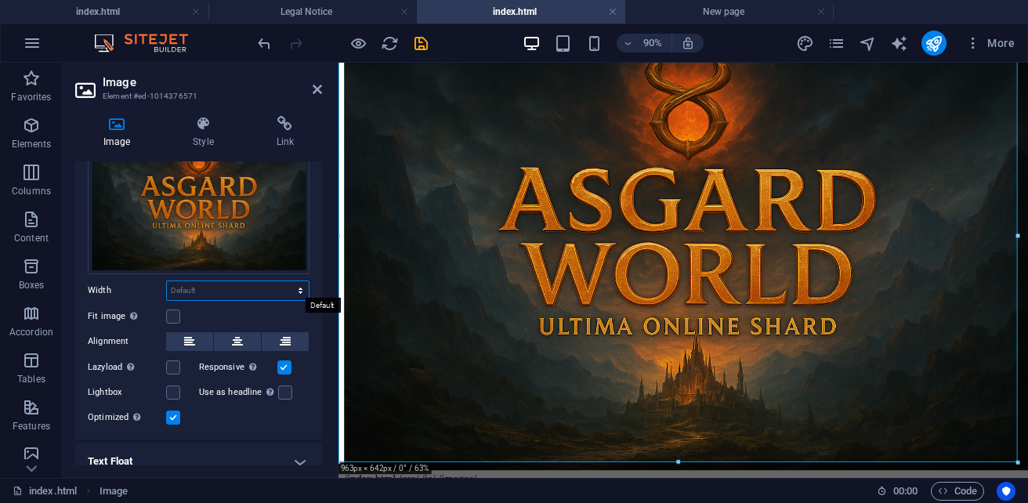
click at [196, 297] on select "Default auto px rem % em vh vw" at bounding box center [238, 290] width 142 height 19
click at [167, 281] on select "Default auto px rem % em vh vw" at bounding box center [238, 290] width 142 height 19
click at [201, 291] on select "Default auto px rem % em vh vw" at bounding box center [238, 290] width 142 height 19
click at [167, 281] on select "Default auto px rem % em vh vw" at bounding box center [238, 290] width 142 height 19
select select "DISABLED_OPTION_VALUE"
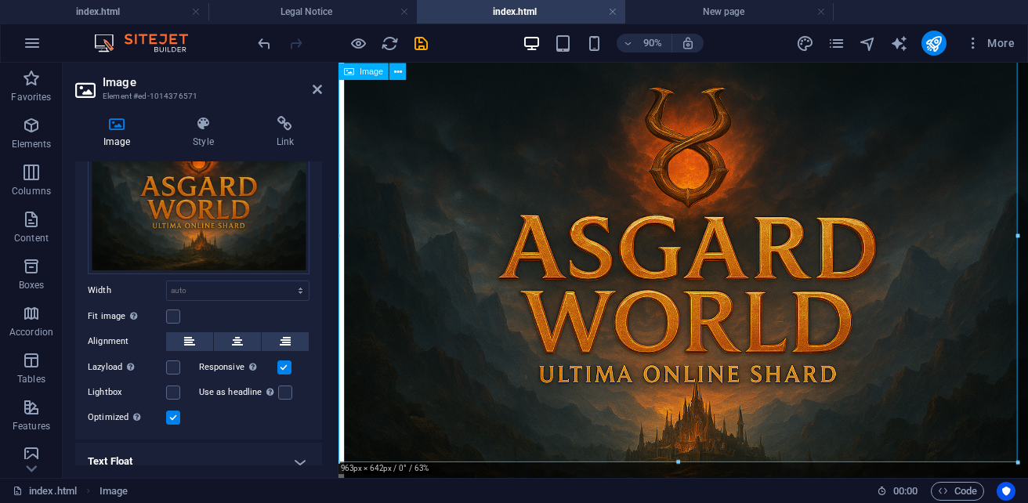
scroll to position [0, 0]
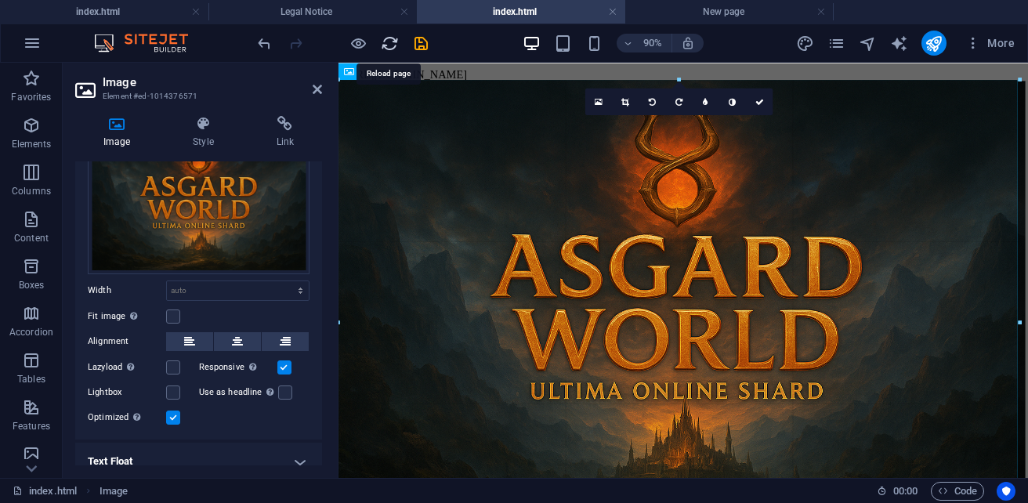
drag, startPoint x: 675, startPoint y: 81, endPoint x: 387, endPoint y: 45, distance: 290.5
click at [385, 63] on section "Favorites Elements Columns Content Boxes Accordion Tables Features Images Slide…" at bounding box center [514, 270] width 1028 height 415
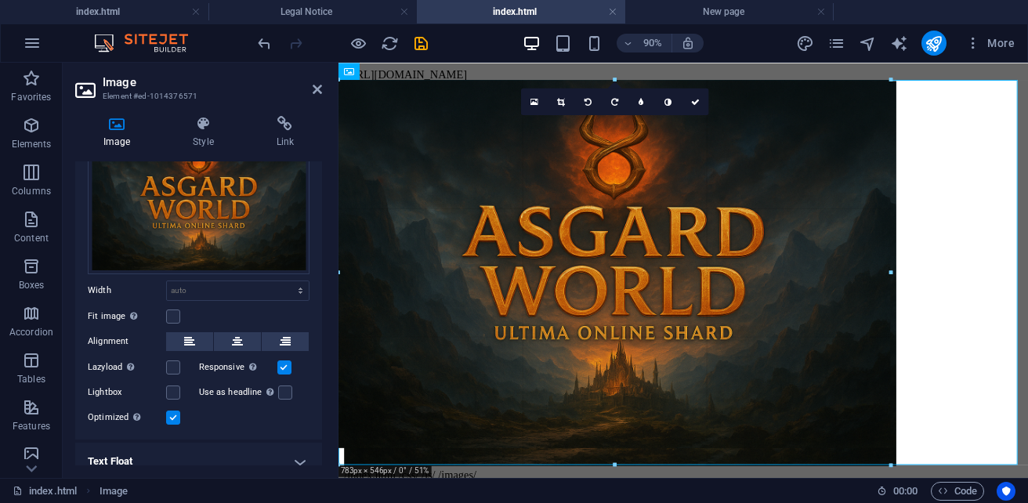
drag, startPoint x: 681, startPoint y: 80, endPoint x: 72, endPoint y: 155, distance: 613.3
type input "783"
select select "px"
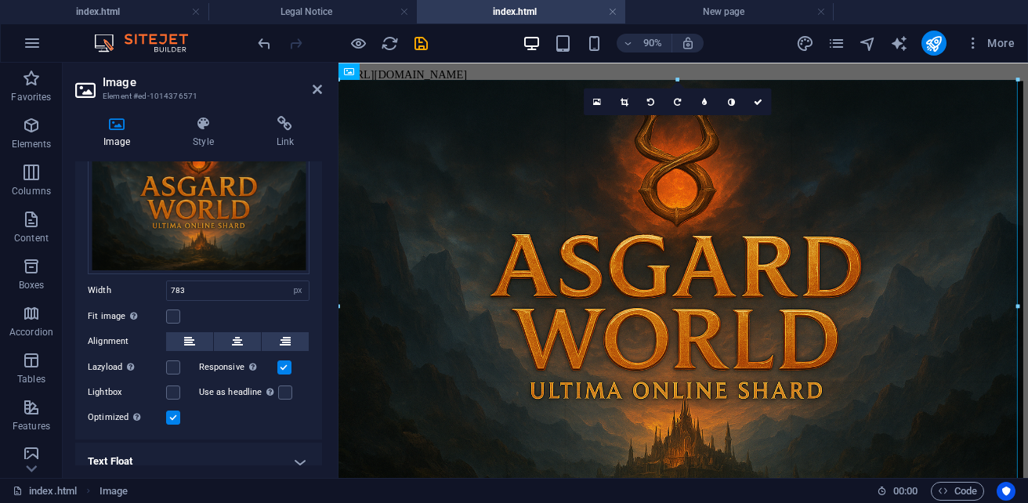
drag, startPoint x: 890, startPoint y: 261, endPoint x: 717, endPoint y: 219, distance: 178.2
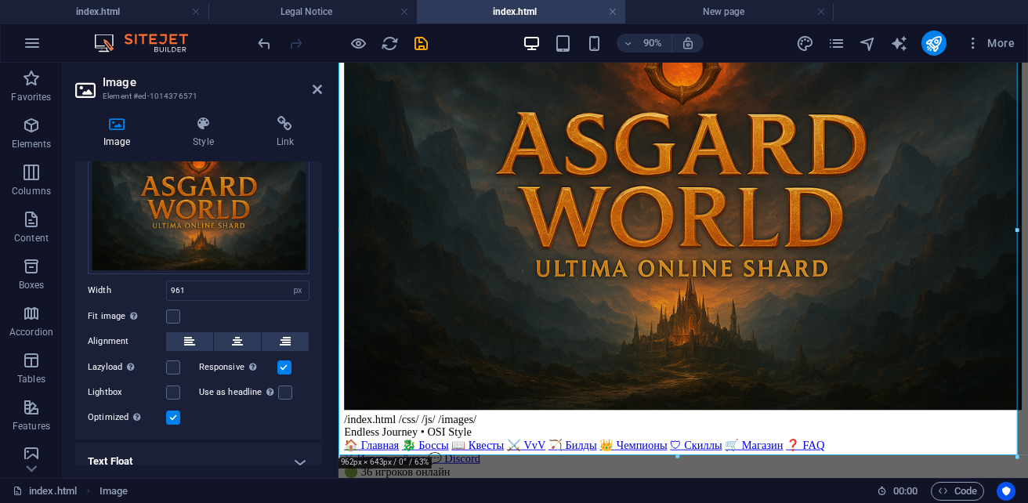
scroll to position [157, 0]
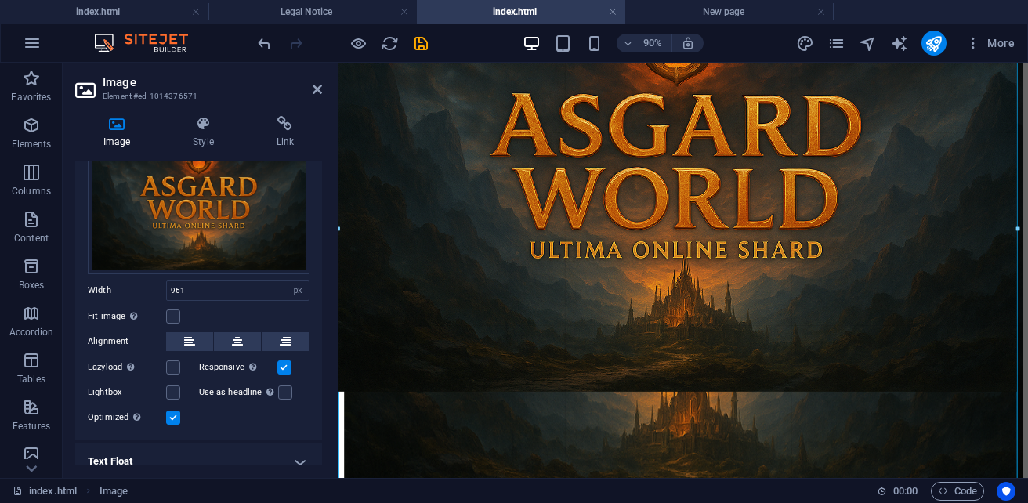
drag, startPoint x: 678, startPoint y: 392, endPoint x: 860, endPoint y: 534, distance: 231.1
type input "962"
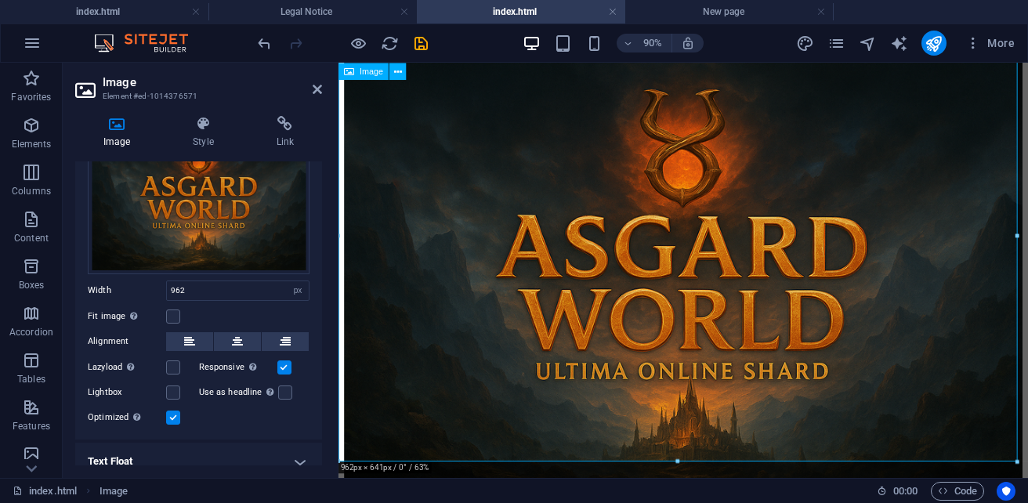
scroll to position [0, 0]
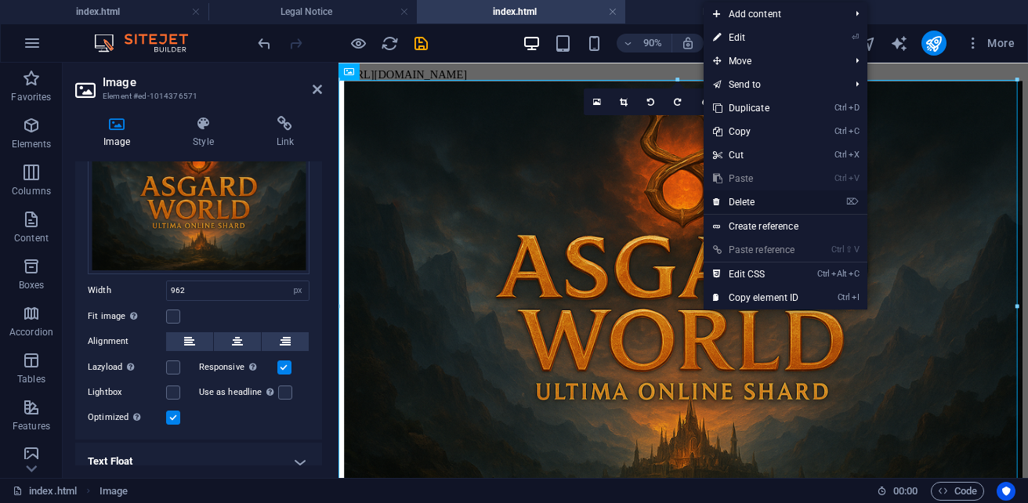
click at [742, 204] on link "⌦ Delete" at bounding box center [755, 202] width 105 height 24
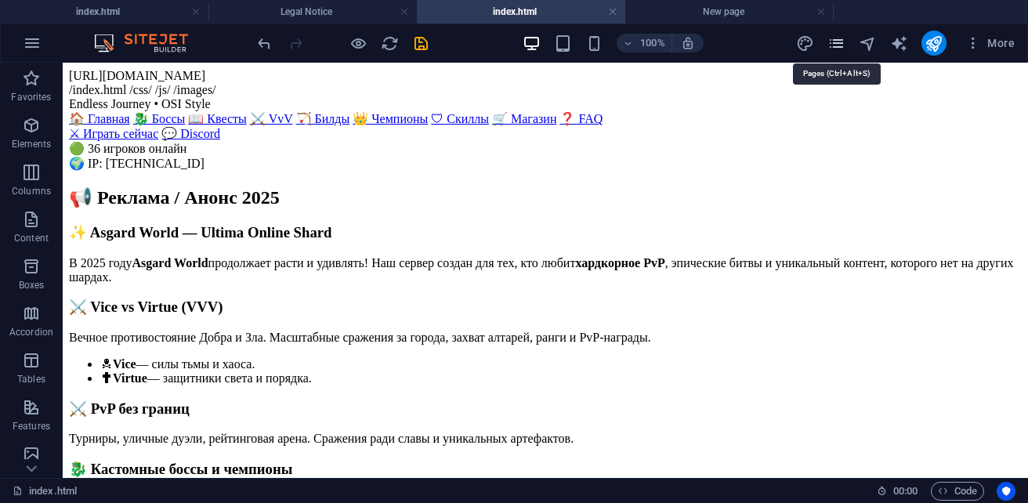
click at [837, 51] on icon "pages" at bounding box center [836, 43] width 18 height 18
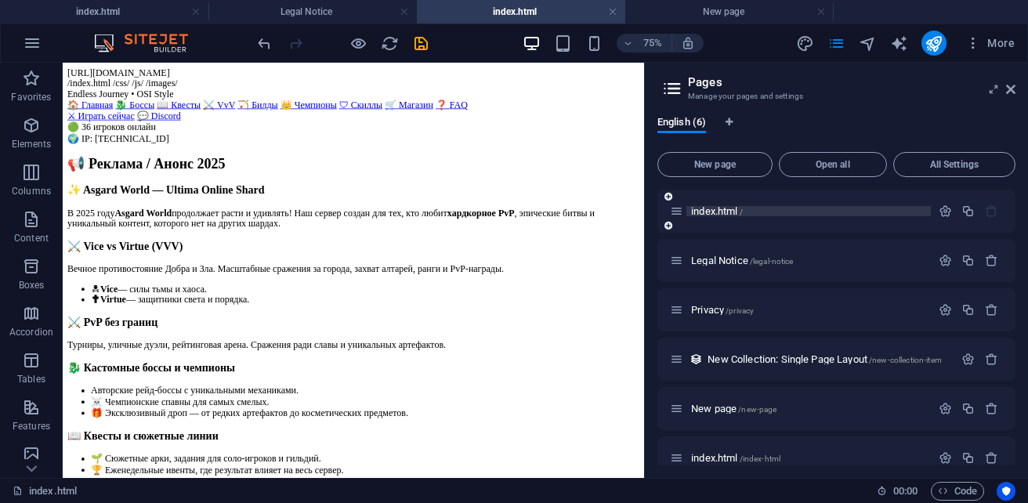
click at [720, 212] on span "index.html /" at bounding box center [717, 211] width 52 height 12
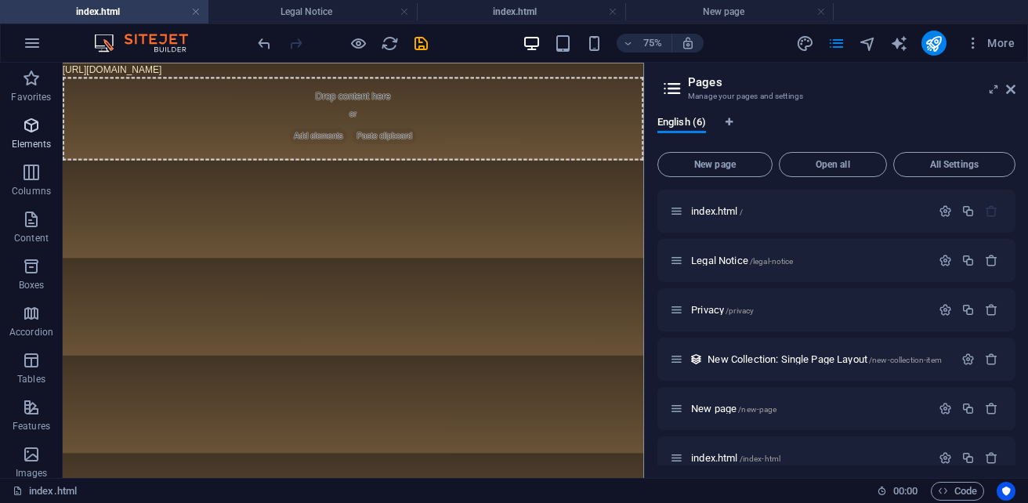
click at [31, 137] on span "Elements" at bounding box center [31, 135] width 63 height 38
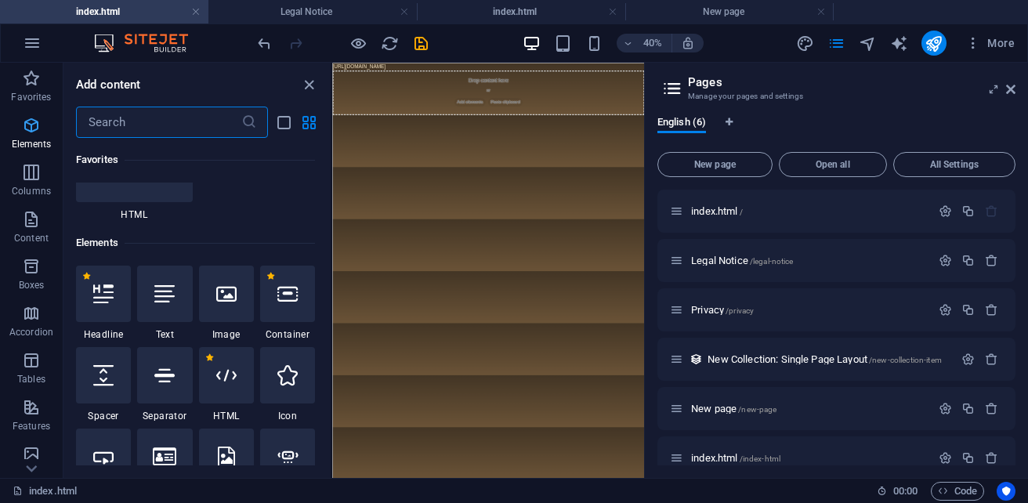
scroll to position [295, 0]
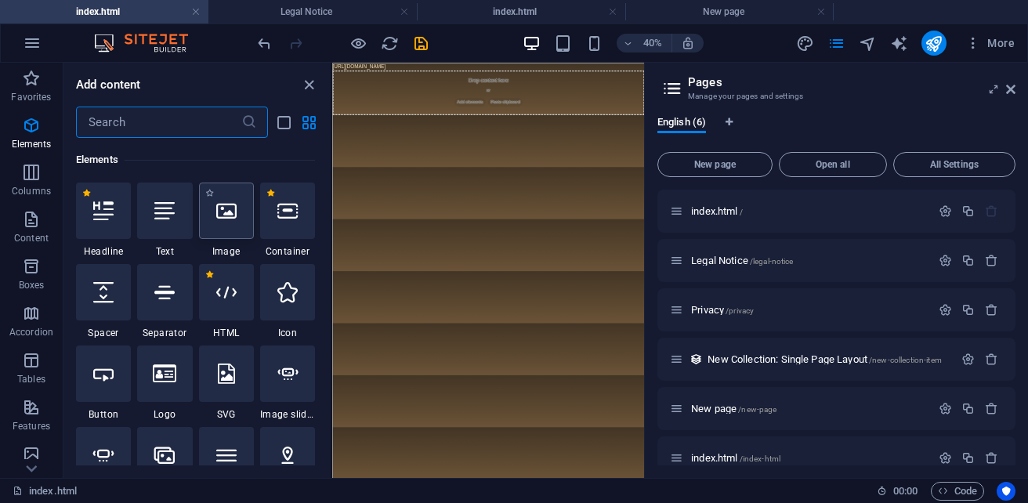
click at [225, 222] on div at bounding box center [226, 211] width 55 height 56
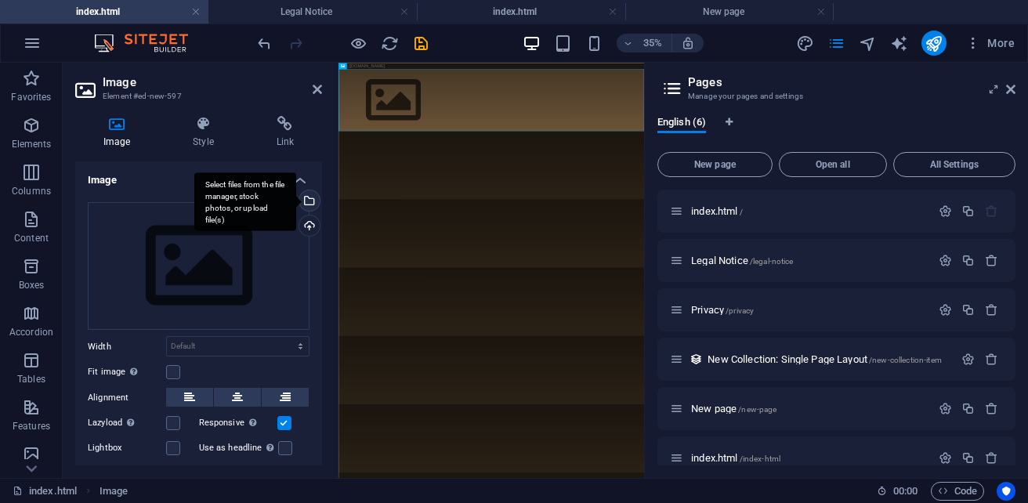
click at [296, 199] on div "Select files from the file manager, stock photos, or upload file(s)" at bounding box center [245, 201] width 102 height 59
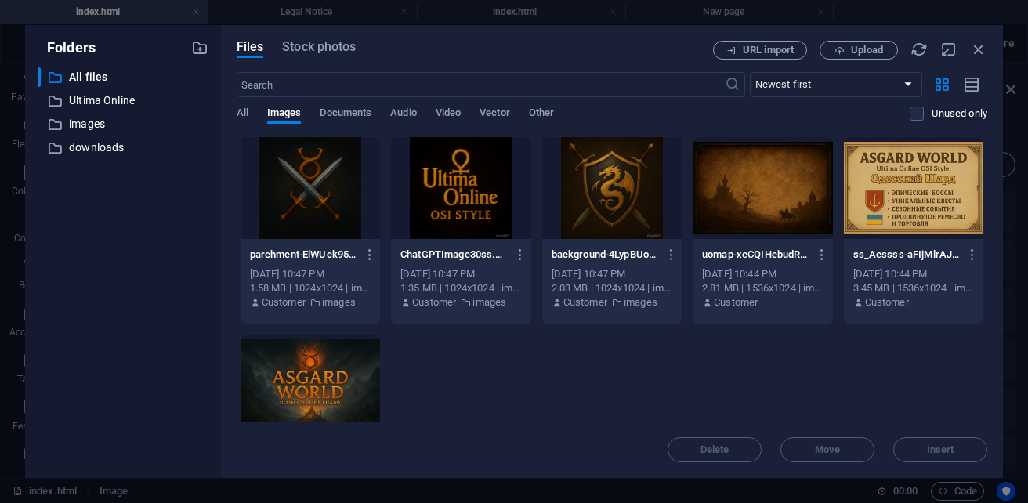
click at [380, 378] on div at bounding box center [309, 385] width 139 height 102
click at [942, 447] on span "Insert" at bounding box center [940, 449] width 27 height 9
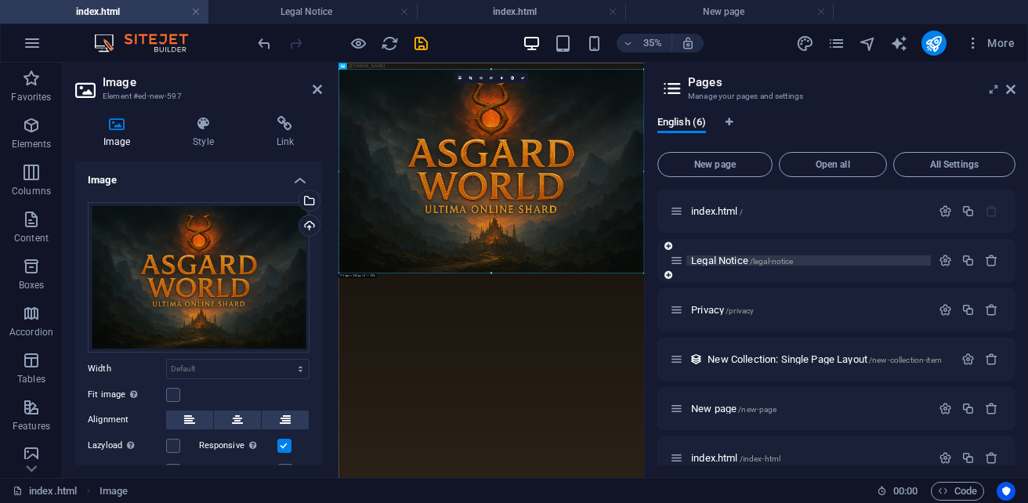
click at [697, 256] on span "Legal Notice /legal-notice" at bounding box center [742, 261] width 102 height 12
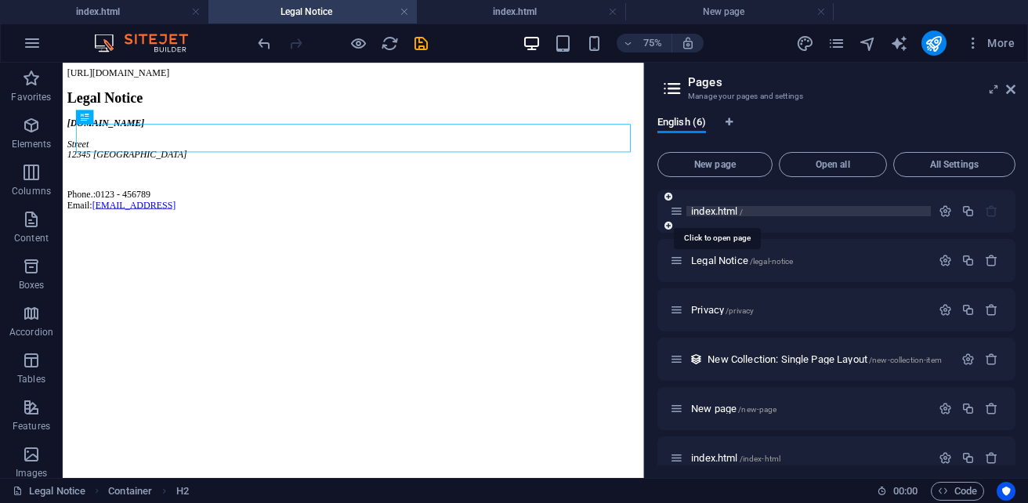
click at [706, 212] on span "index.html /" at bounding box center [717, 211] width 52 height 12
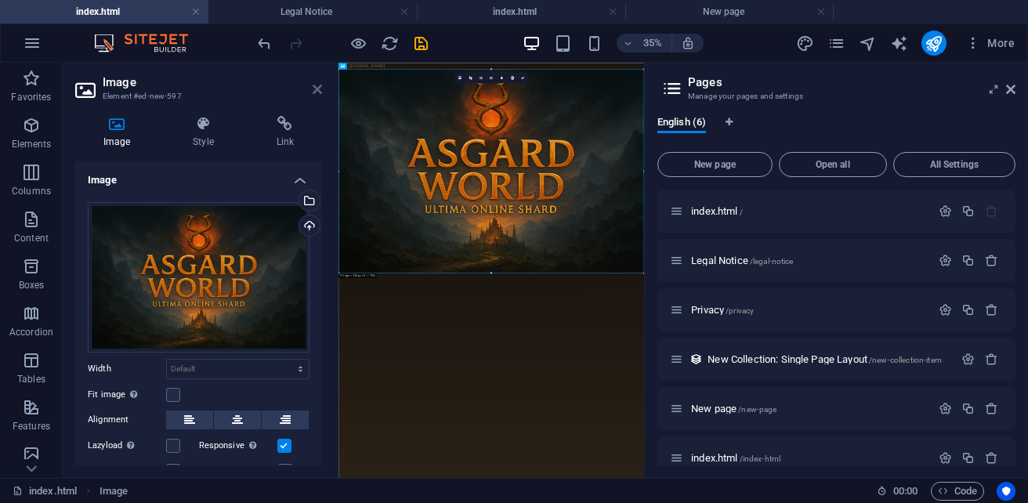
drag, startPoint x: 320, startPoint y: 92, endPoint x: 130, endPoint y: 32, distance: 199.5
click at [320, 92] on icon at bounding box center [317, 89] width 9 height 13
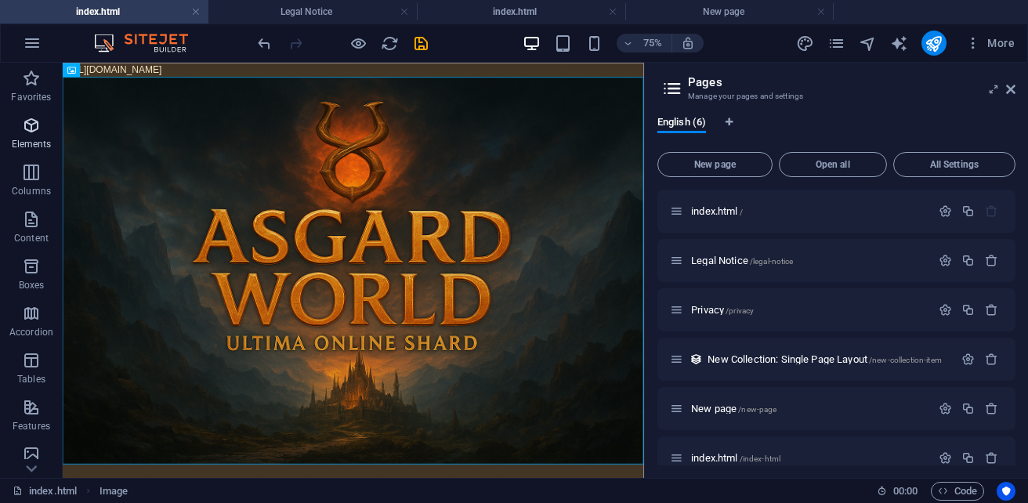
click at [34, 134] on icon "button" at bounding box center [31, 125] width 19 height 19
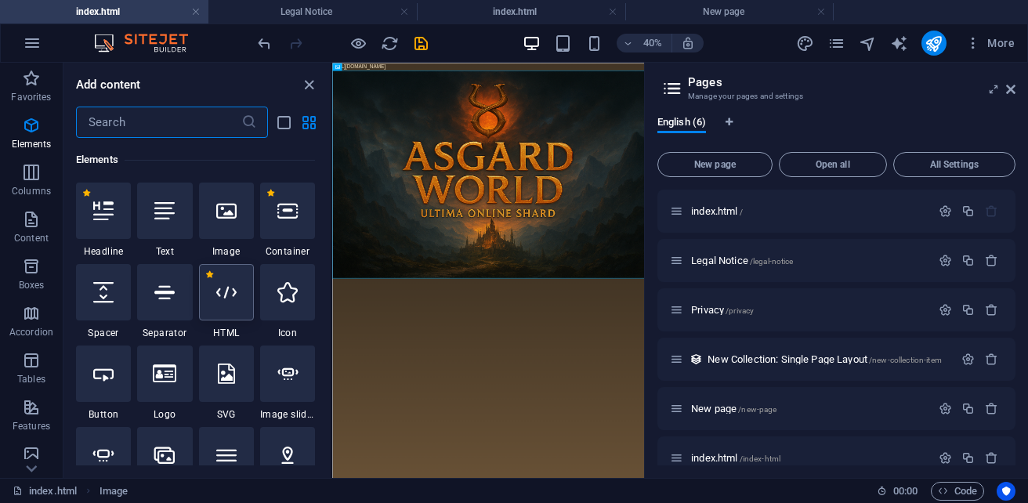
click at [242, 298] on div at bounding box center [226, 292] width 55 height 56
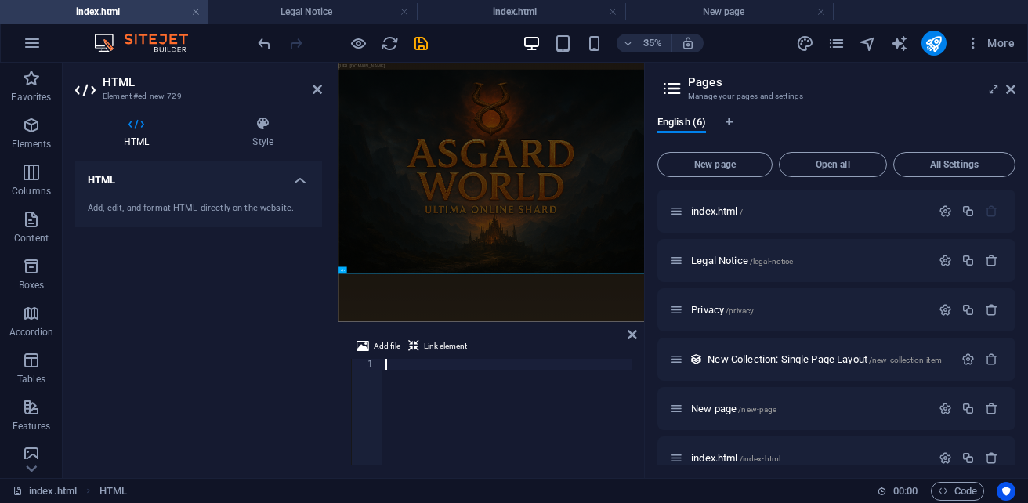
paste textarea "</div>"
type textarea "</div>"
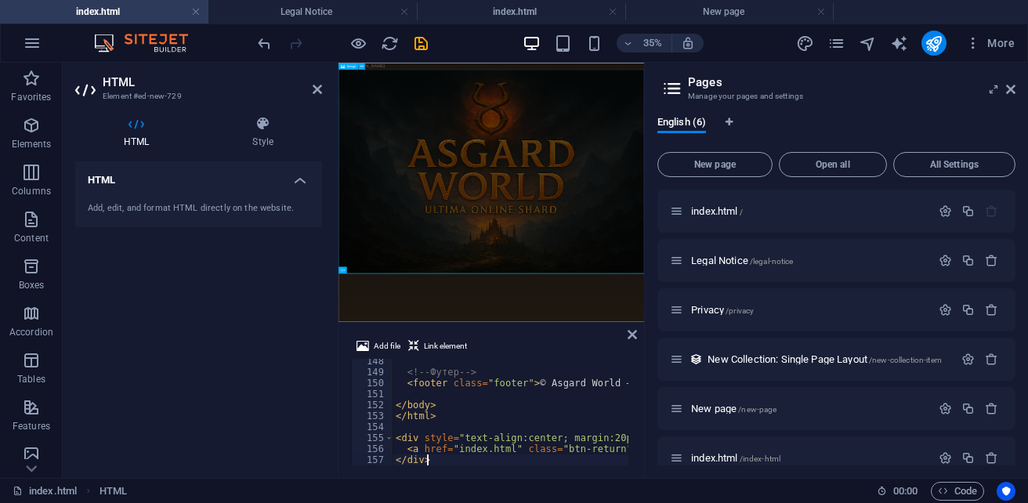
scroll to position [1615, 0]
click at [439, 348] on span "Link element" at bounding box center [445, 346] width 43 height 19
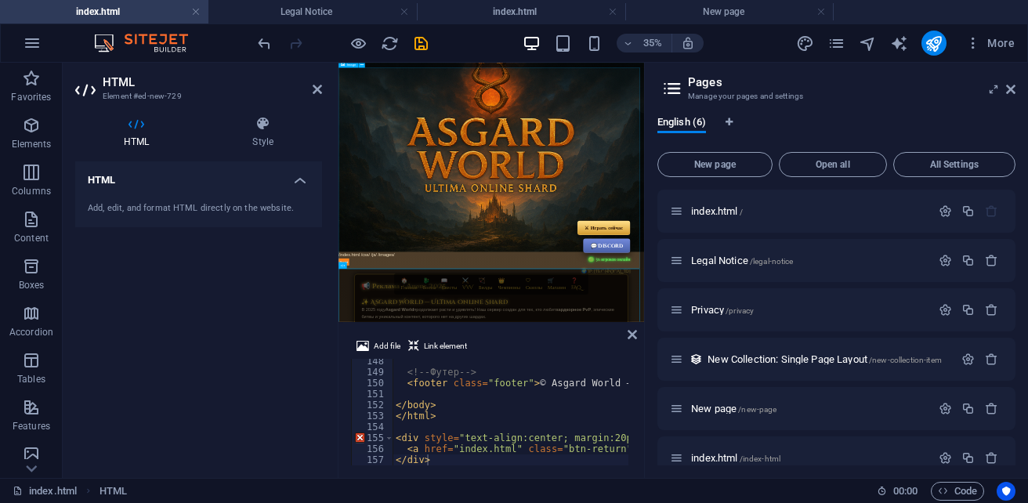
scroll to position [157, 0]
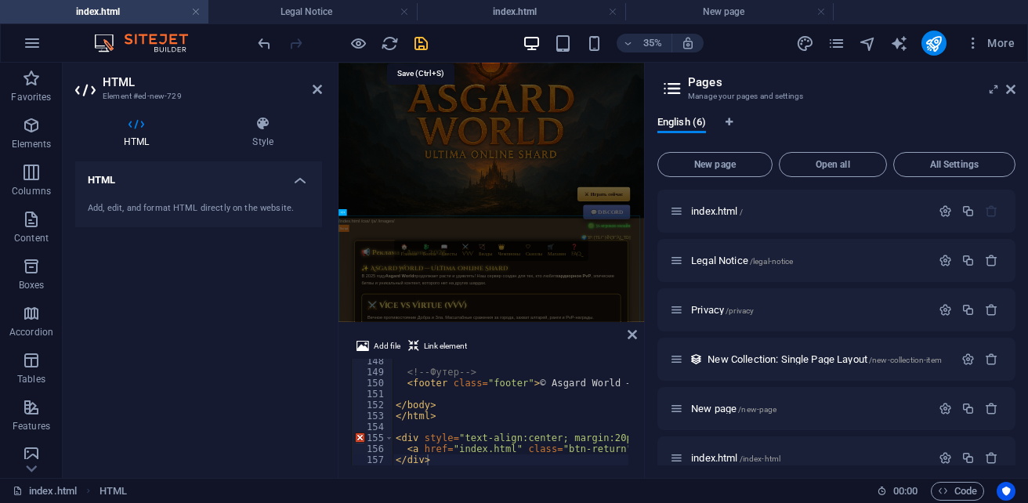
click at [426, 51] on icon "save" at bounding box center [421, 43] width 18 height 18
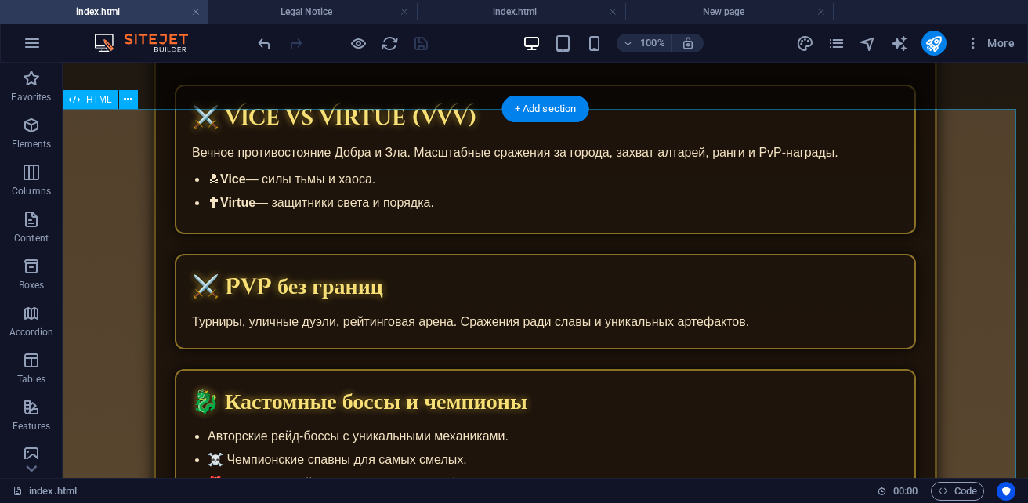
scroll to position [862, 0]
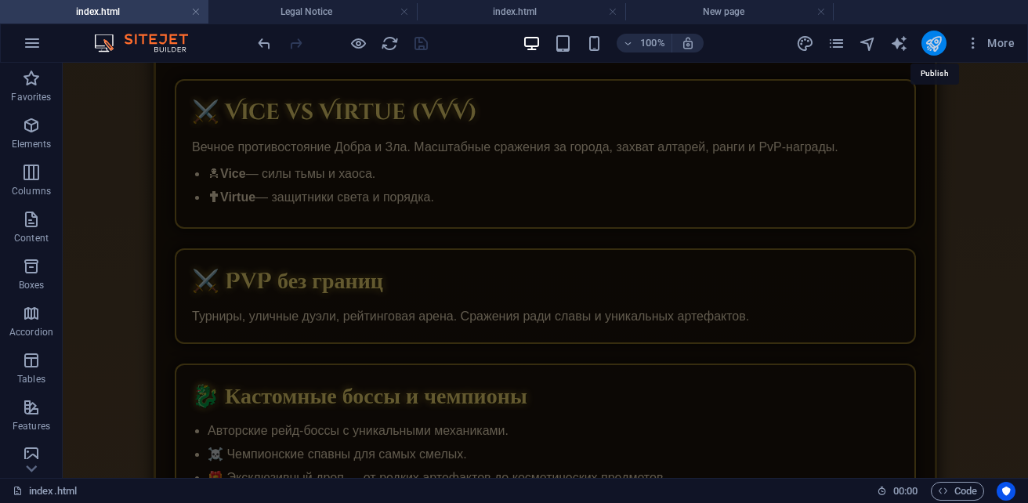
click at [930, 48] on icon "publish" at bounding box center [933, 43] width 18 height 18
